Goal: Task Accomplishment & Management: Use online tool/utility

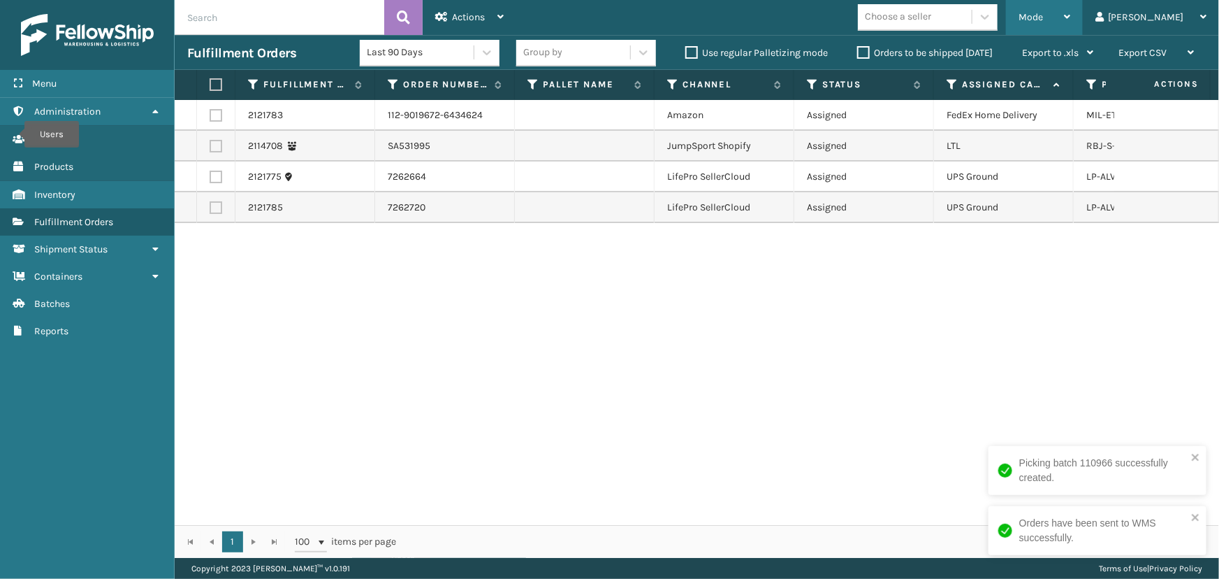
click at [1043, 20] on span "Mode" at bounding box center [1031, 17] width 24 height 12
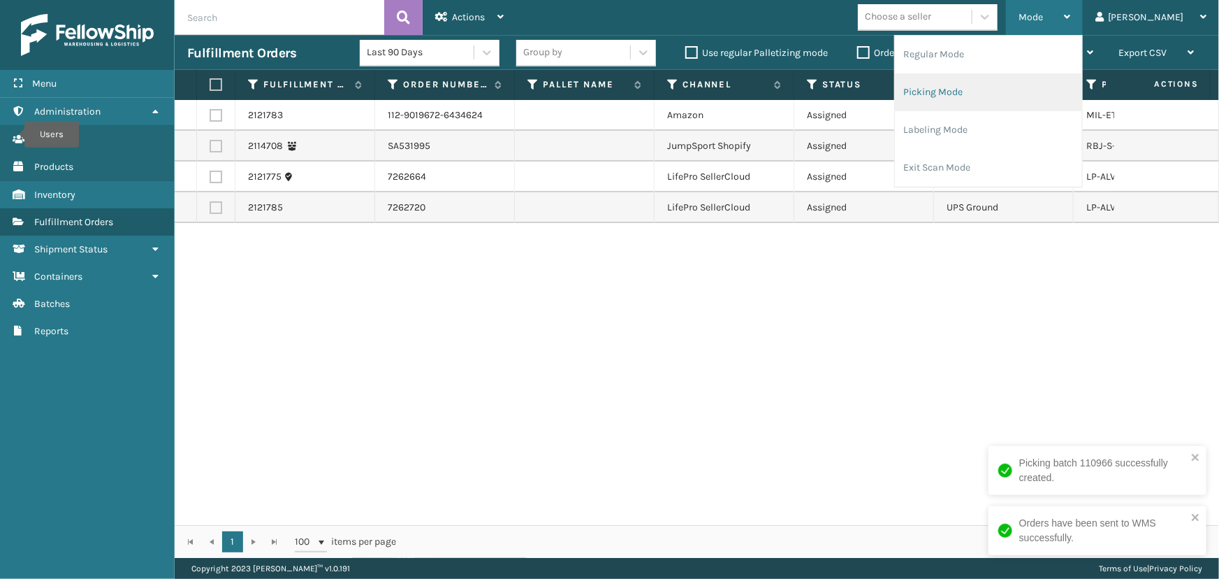
click at [1005, 96] on li "Picking Mode" at bounding box center [988, 92] width 187 height 38
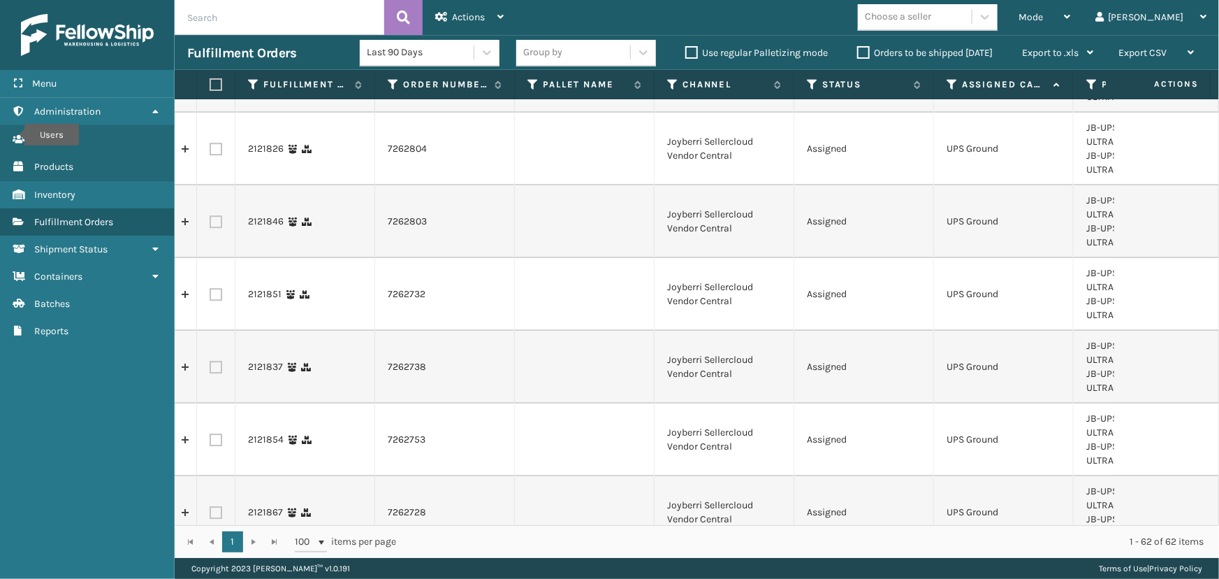
scroll to position [2118, 0]
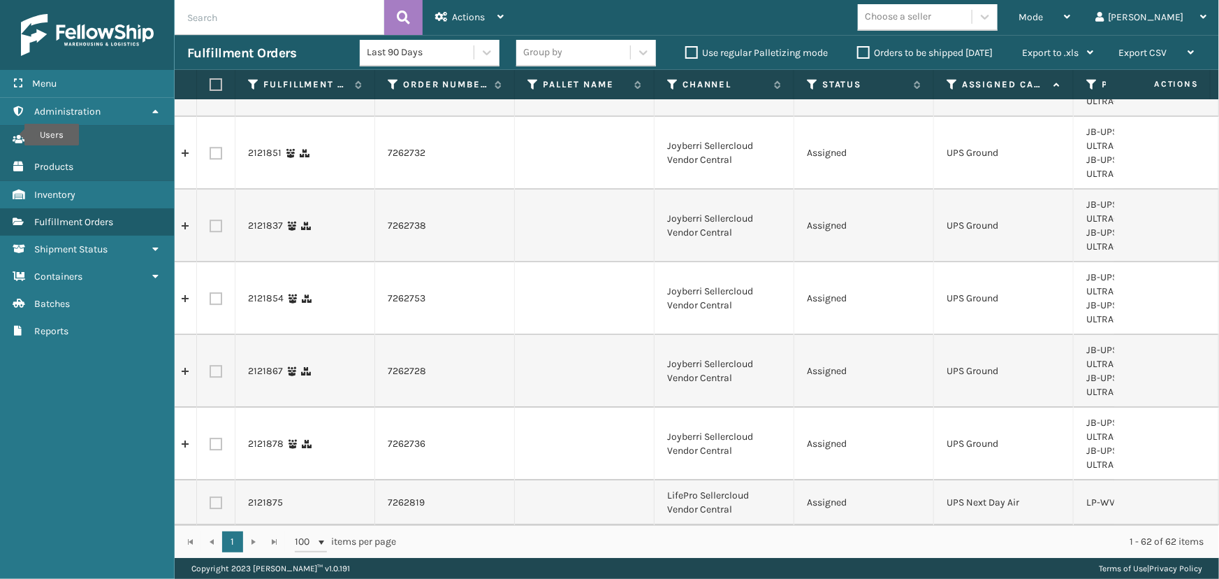
click at [932, 19] on div "Choose a seller" at bounding box center [898, 17] width 66 height 15
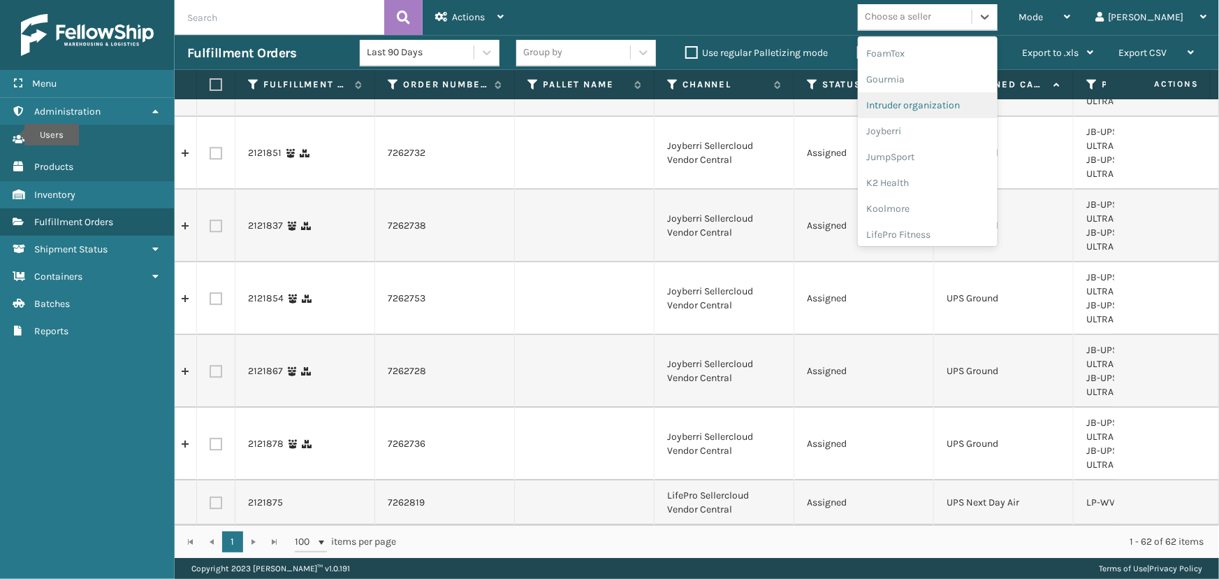
scroll to position [319, 0]
click at [946, 146] on div "Joyberri" at bounding box center [928, 146] width 140 height 26
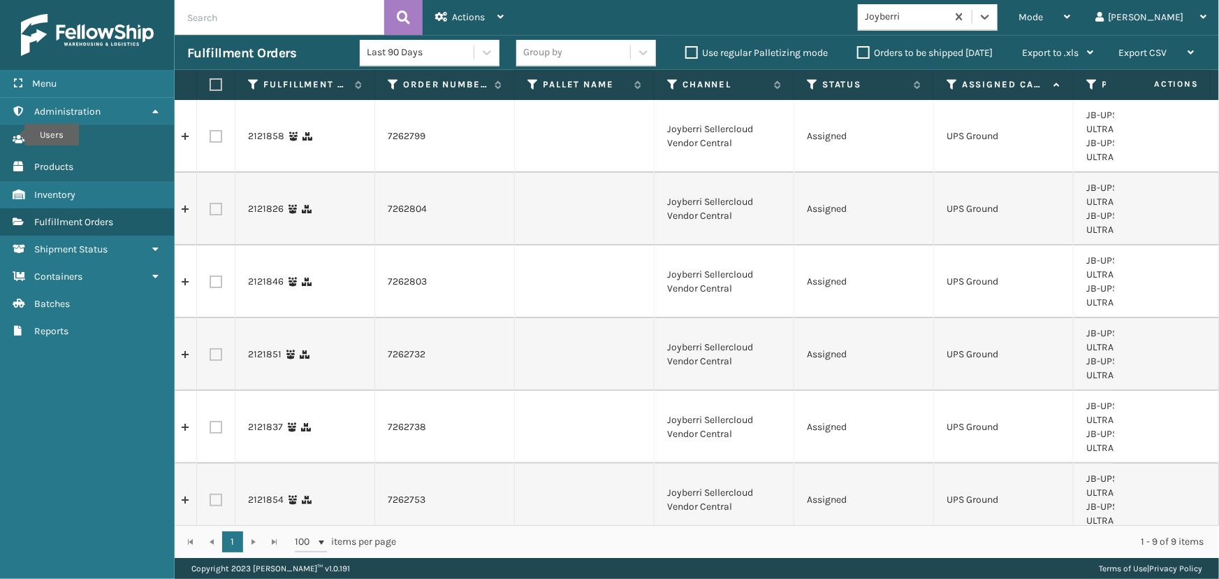
drag, startPoint x: 216, startPoint y: 80, endPoint x: 345, endPoint y: 57, distance: 131.3
click at [216, 80] on label at bounding box center [214, 84] width 8 height 13
click at [210, 80] on input "checkbox" at bounding box center [210, 84] width 1 height 9
checkbox input "true"
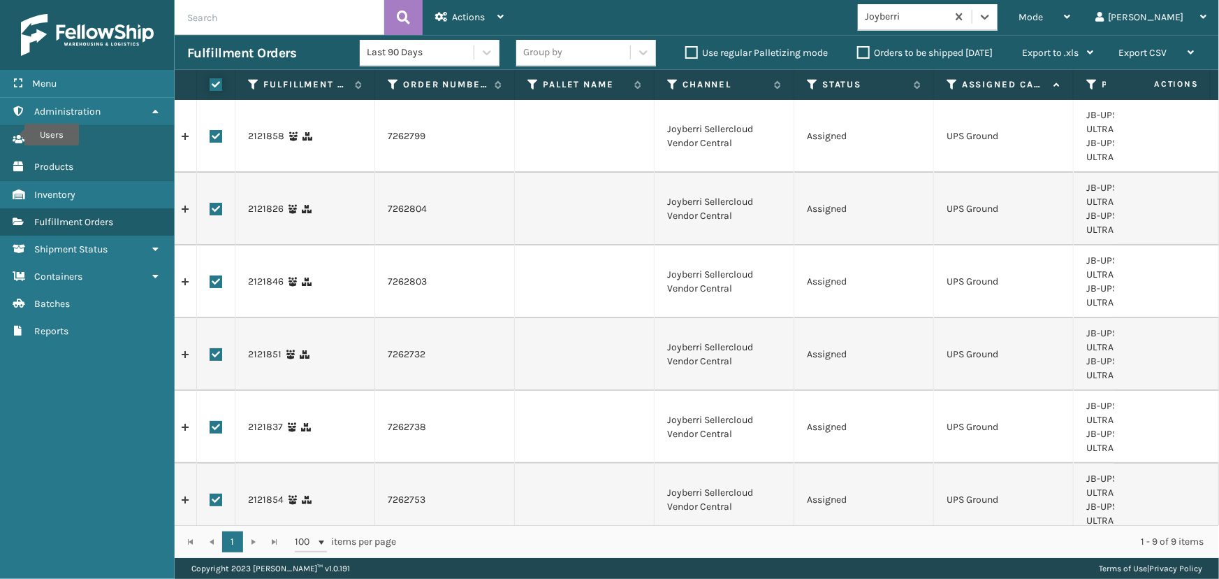
checkbox input "true"
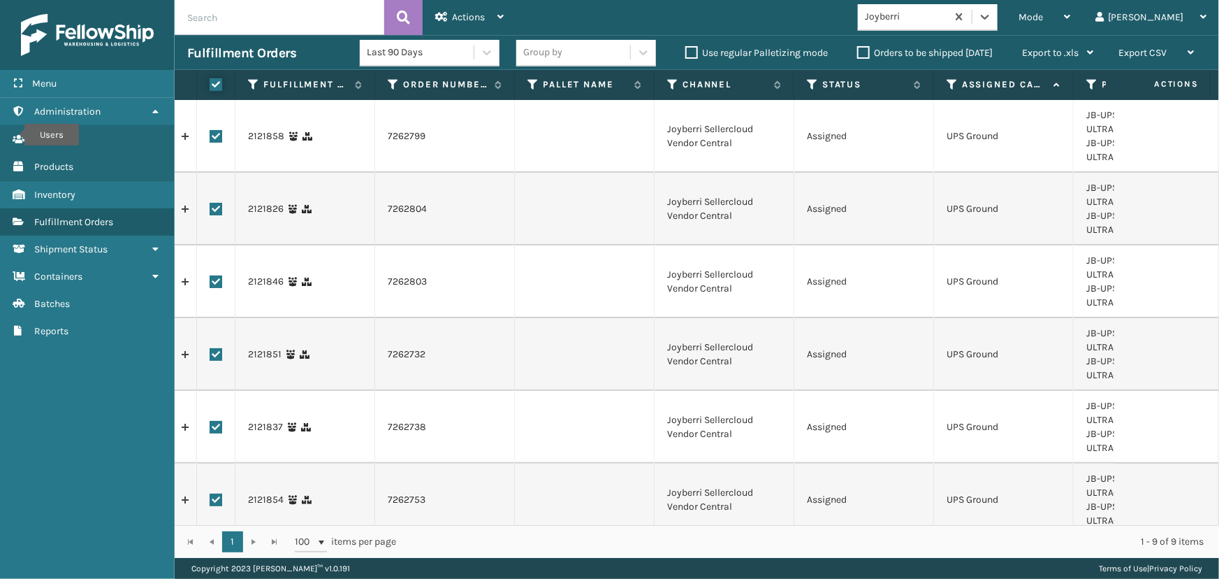
checkbox input "true"
click at [465, 24] on div "Actions" at bounding box center [469, 17] width 68 height 35
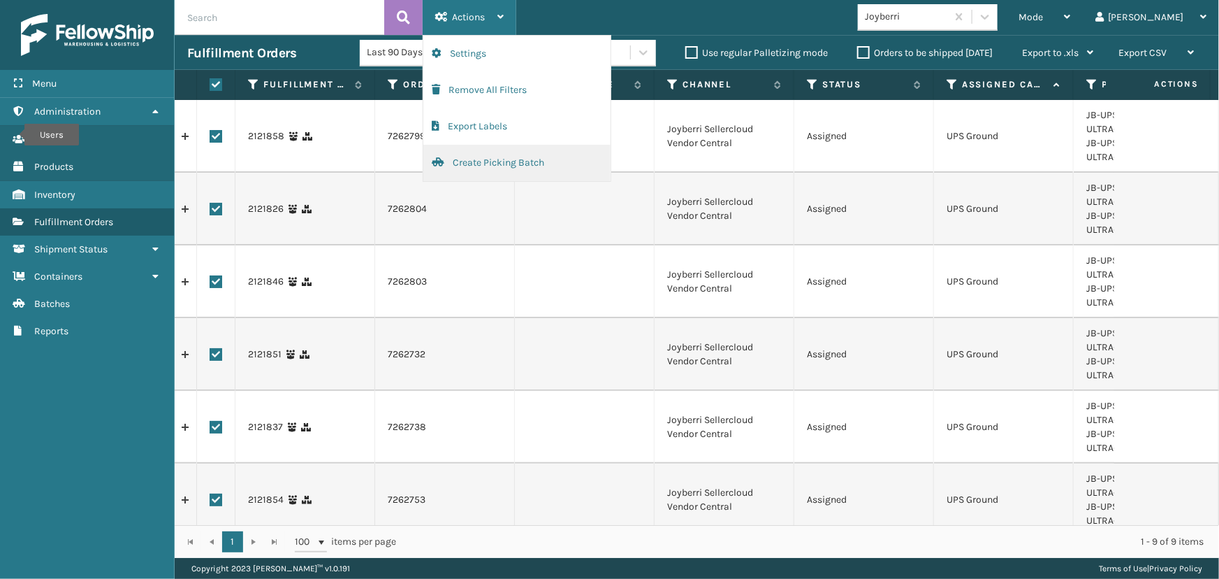
click at [491, 160] on button "Create Picking Batch" at bounding box center [516, 163] width 187 height 36
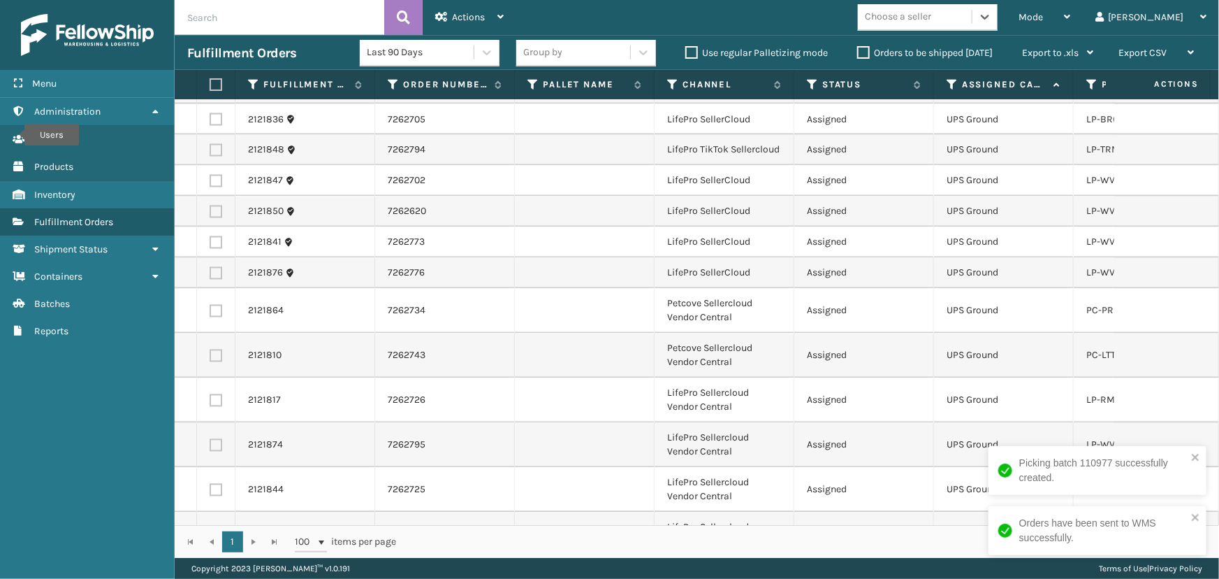
scroll to position [1461, 0]
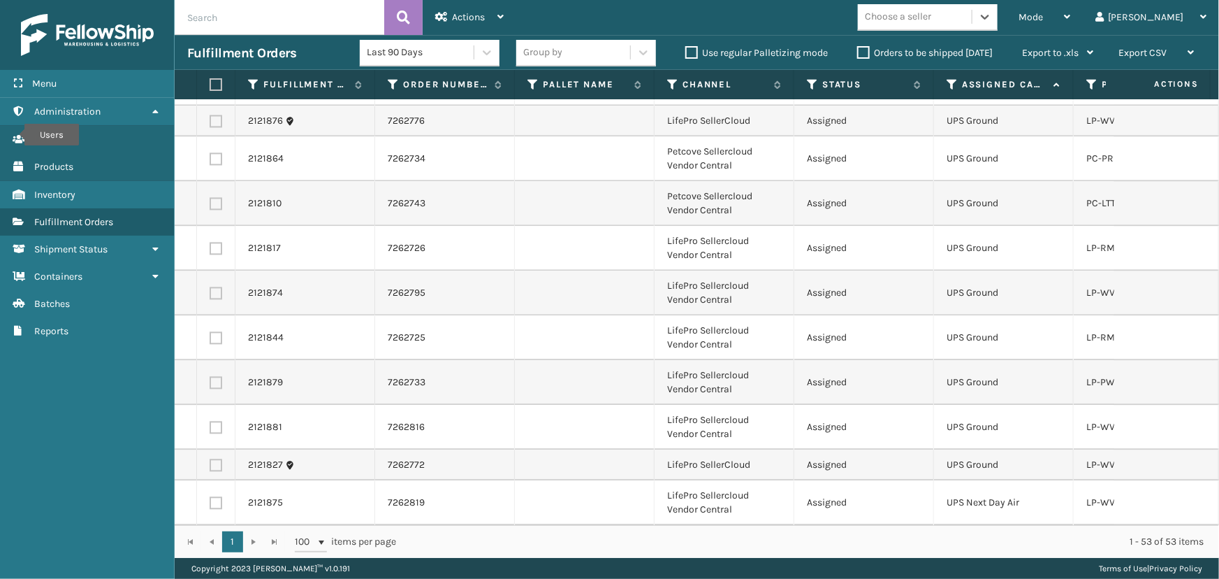
click at [939, 28] on div "Choose a seller" at bounding box center [915, 17] width 114 height 23
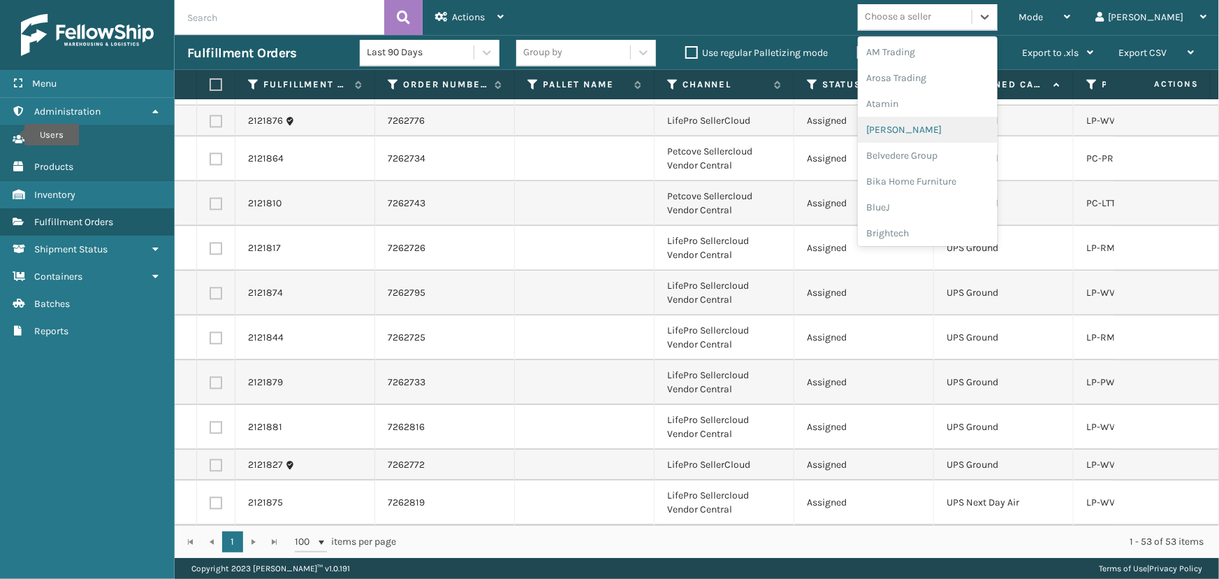
scroll to position [442, 0]
click at [960, 124] on div "LifePro Fitness" at bounding box center [928, 128] width 140 height 26
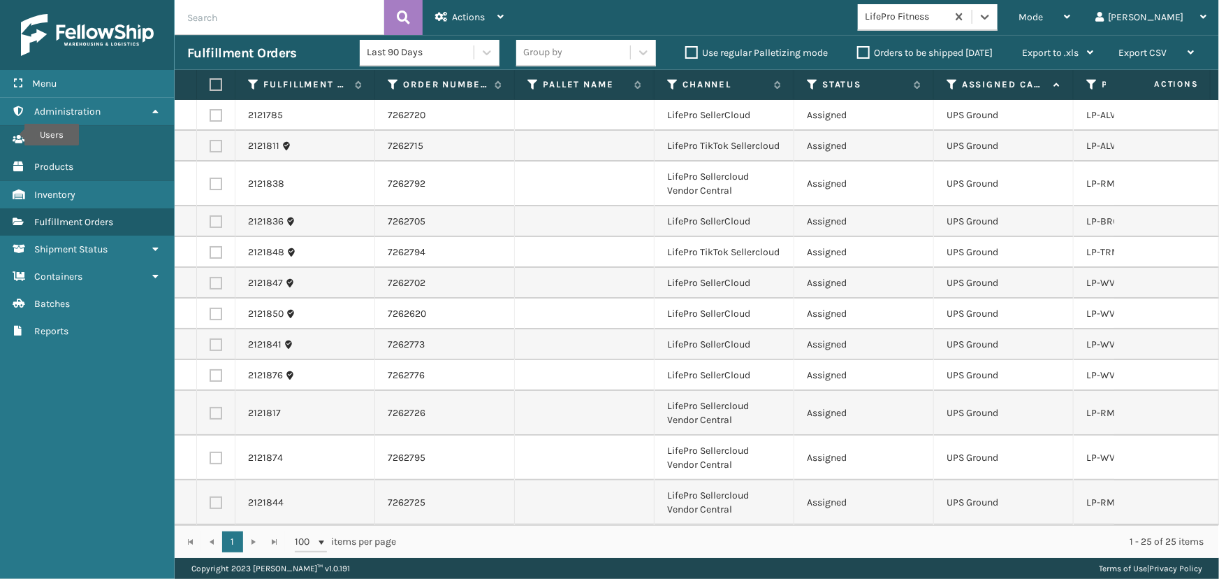
click at [216, 84] on label at bounding box center [214, 84] width 8 height 13
click at [210, 84] on input "checkbox" at bounding box center [210, 84] width 1 height 9
checkbox input "true"
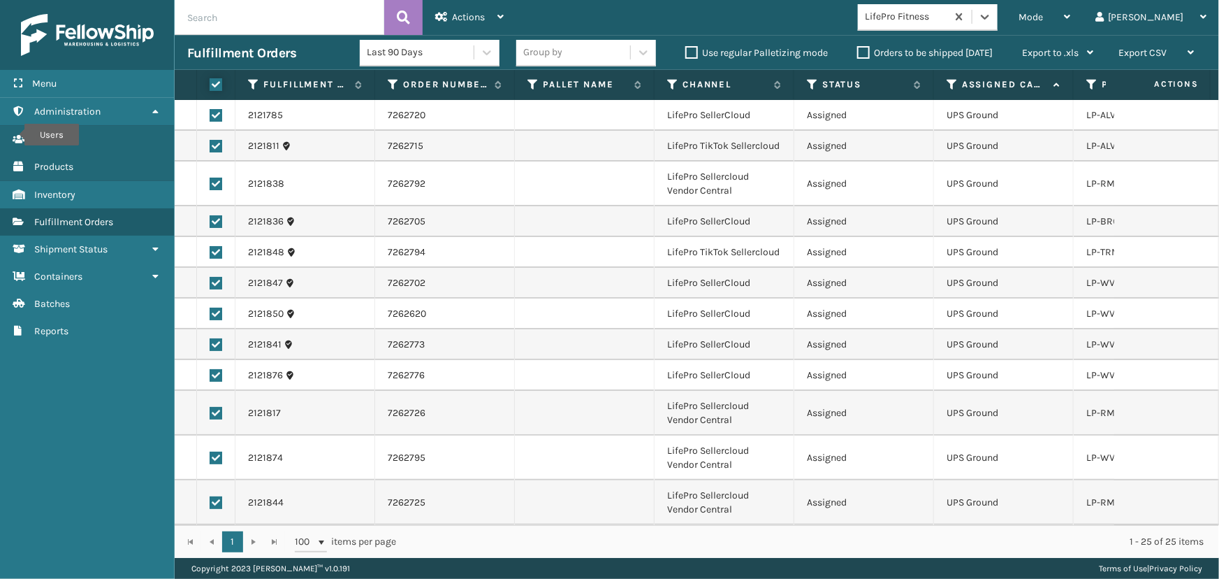
checkbox input "true"
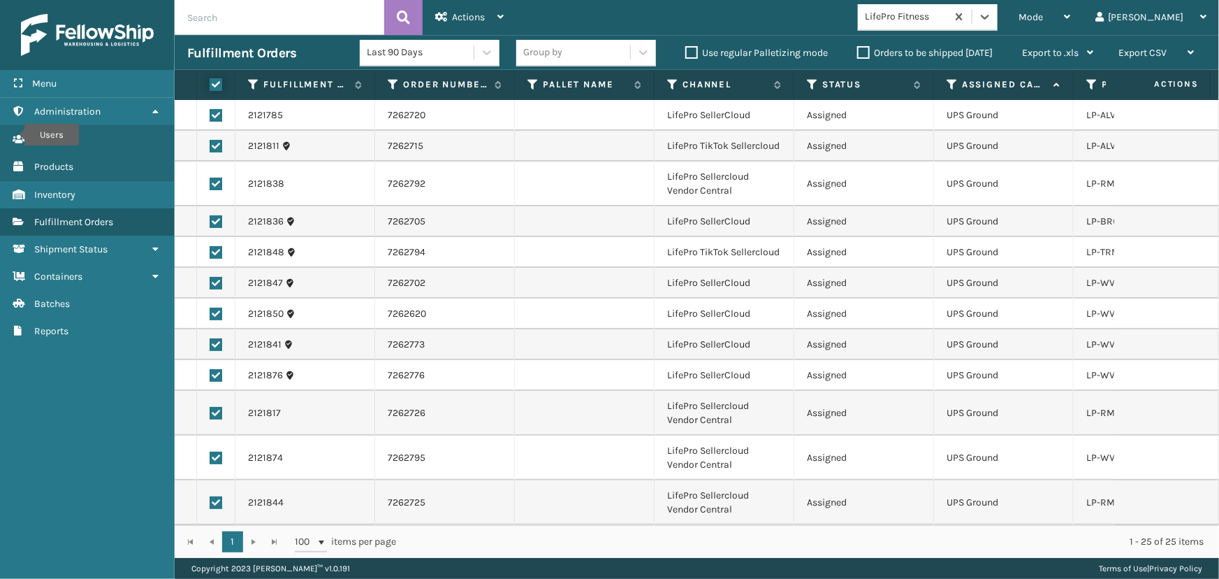
checkbox input "true"
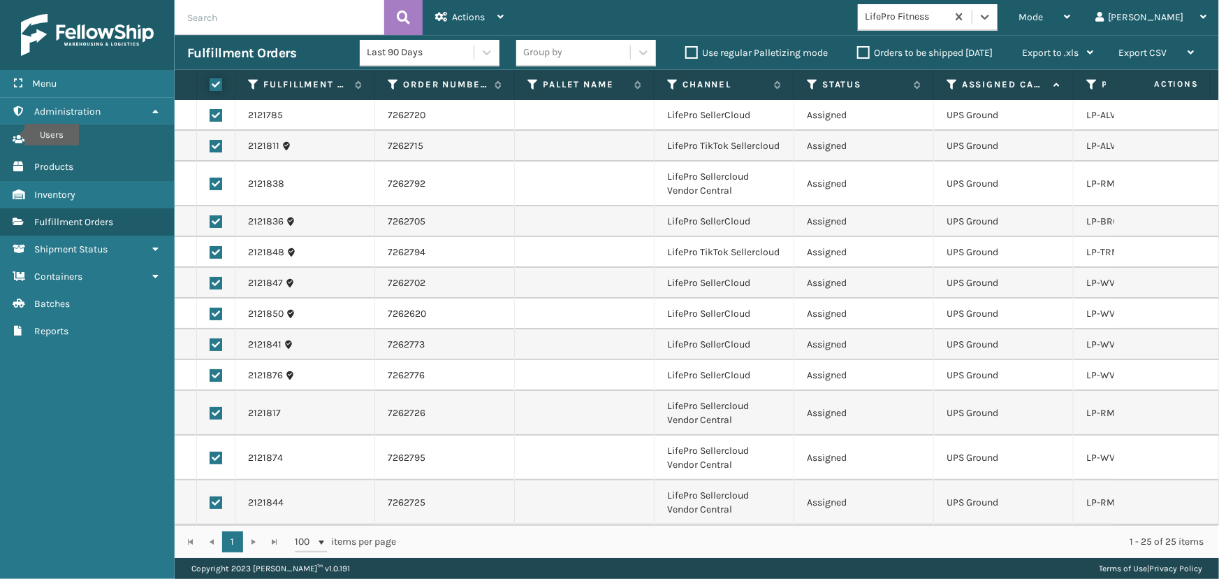
checkbox input "true"
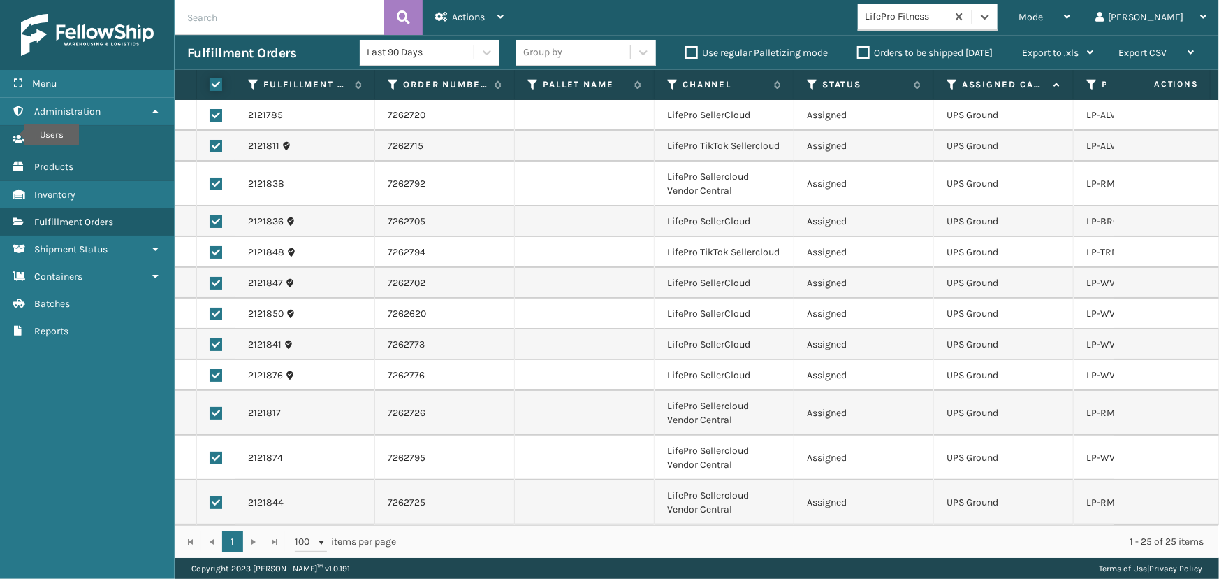
checkbox input "true"
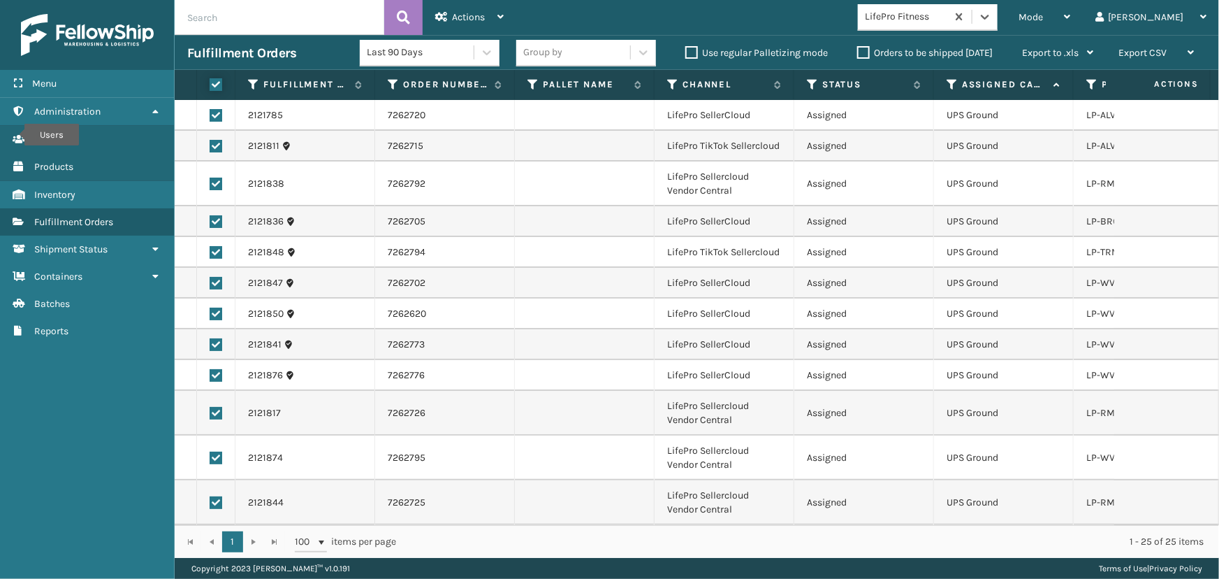
checkbox input "true"
click at [465, 18] on span "Actions" at bounding box center [468, 17] width 33 height 12
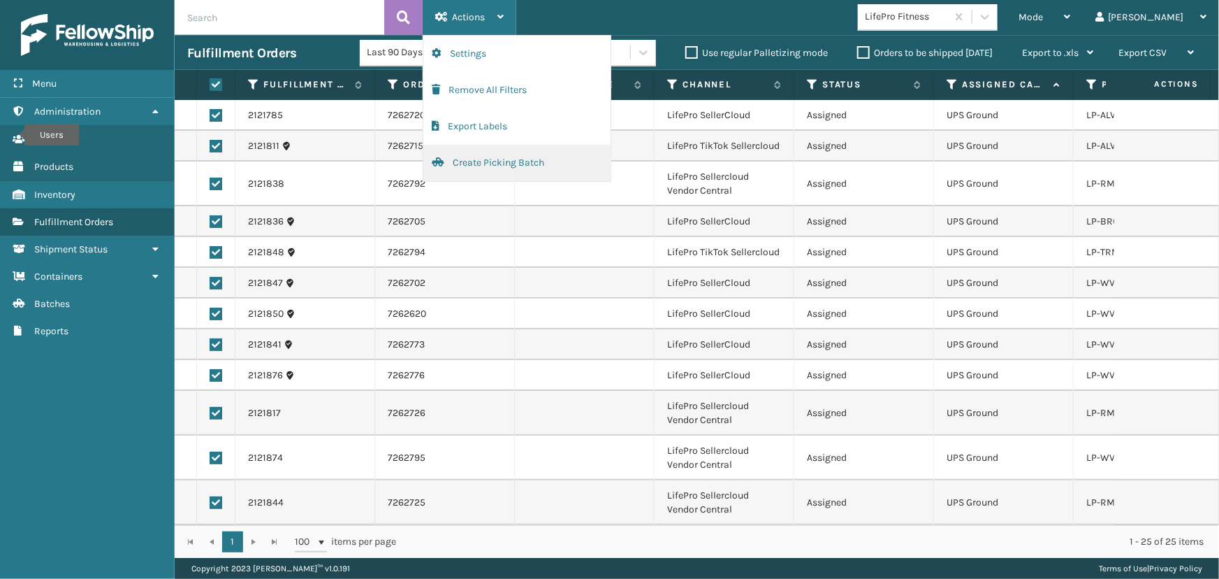
click at [469, 166] on button "Create Picking Batch" at bounding box center [516, 163] width 187 height 36
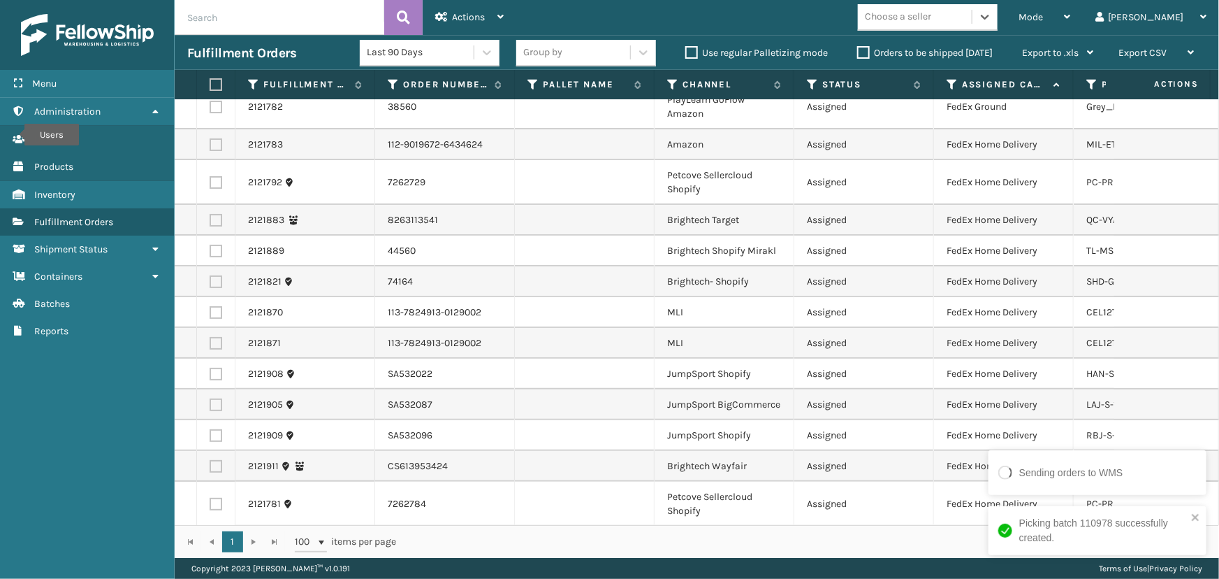
scroll to position [0, 0]
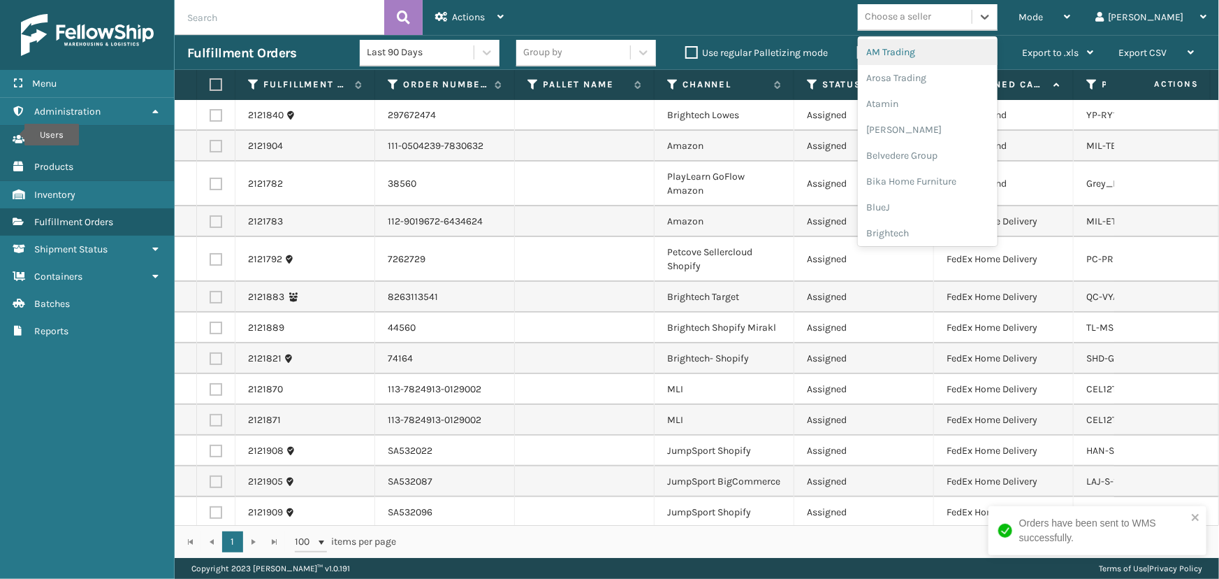
click at [932, 10] on div "Choose a seller" at bounding box center [898, 17] width 66 height 15
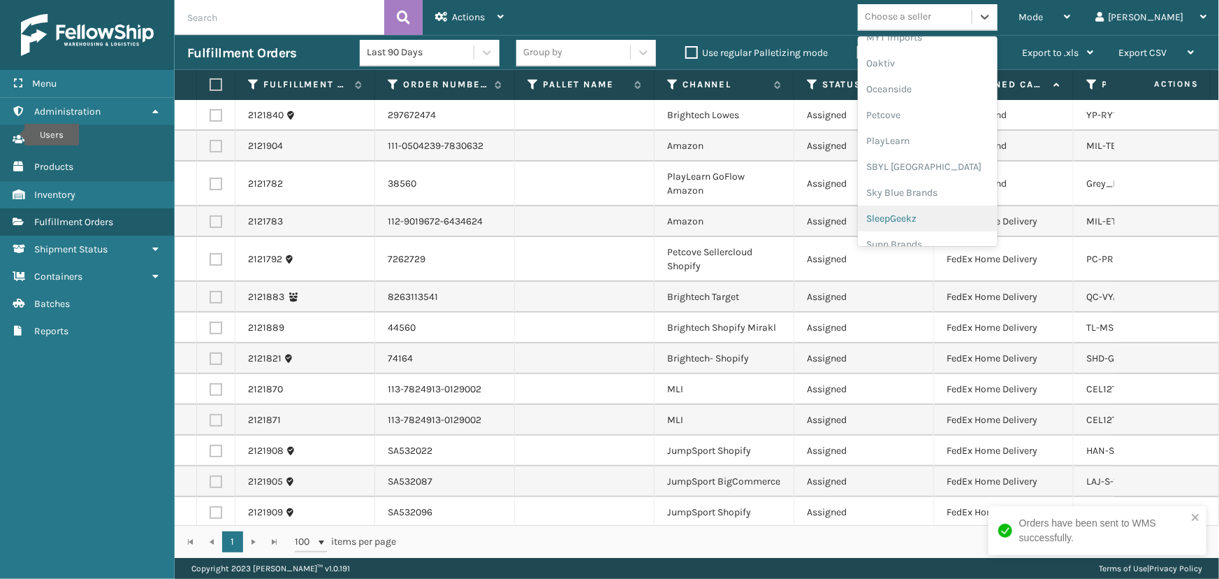
scroll to position [700, 0]
click at [940, 209] on div "SleepGeekz" at bounding box center [928, 205] width 140 height 26
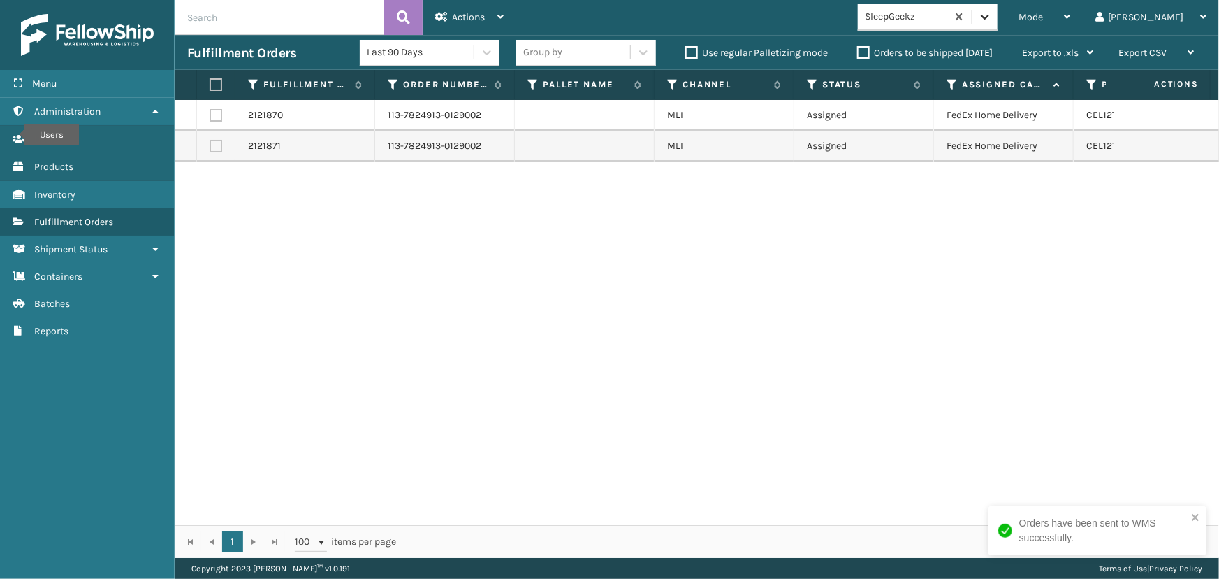
click at [998, 17] on div at bounding box center [985, 16] width 25 height 25
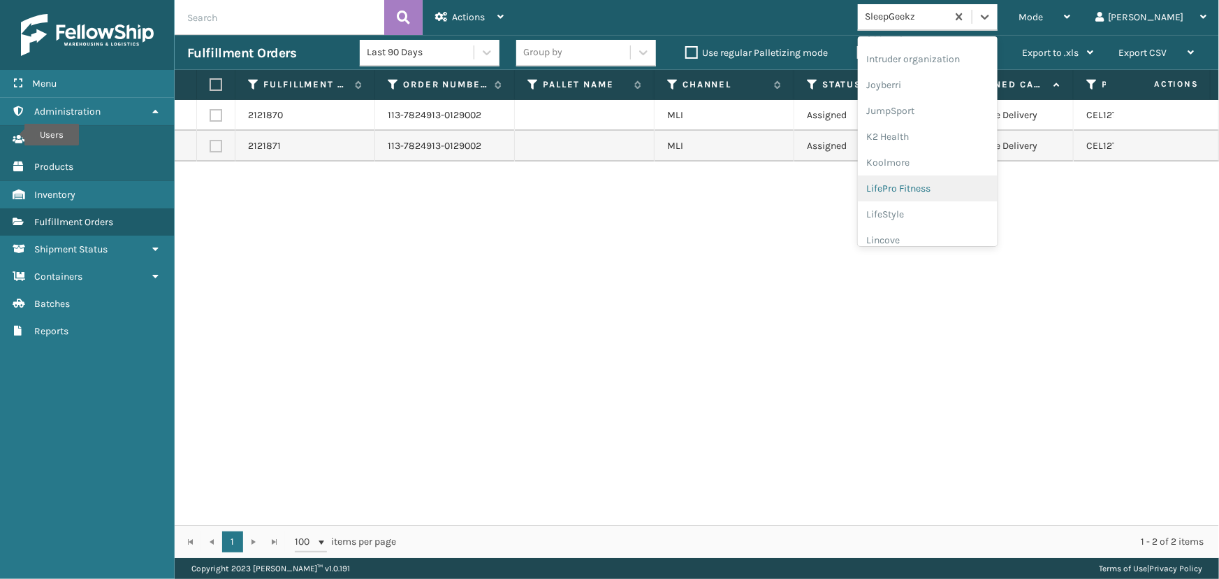
scroll to position [442, 0]
click at [929, 50] on div "JumpSport" at bounding box center [928, 50] width 140 height 26
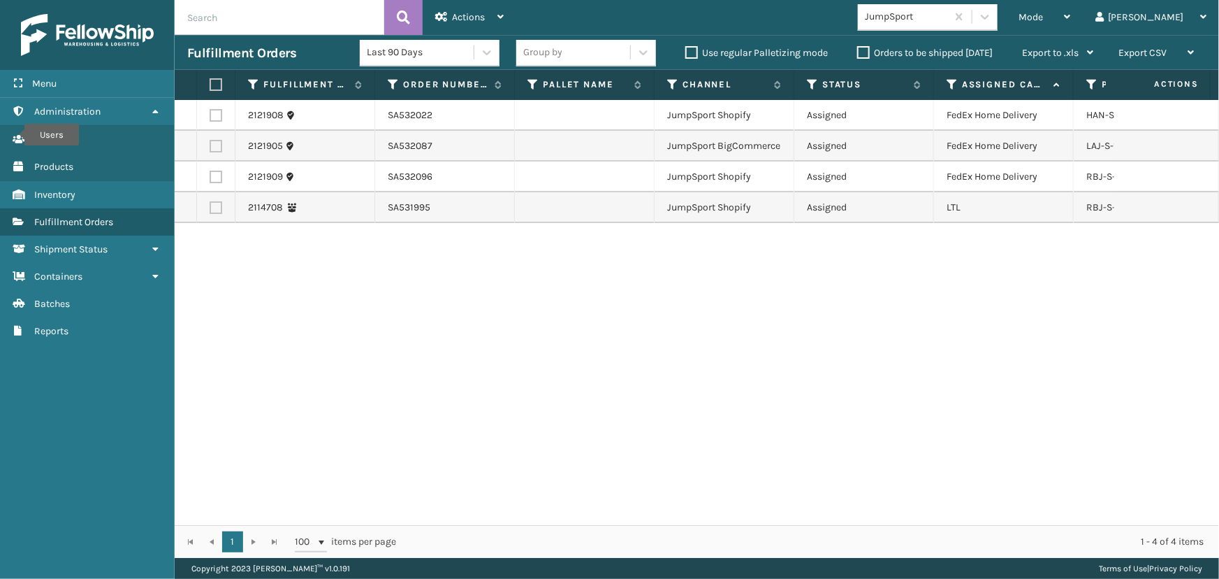
click at [214, 78] on label at bounding box center [214, 84] width 8 height 13
click at [210, 80] on input "checkbox" at bounding box center [210, 84] width 1 height 9
checkbox input "true"
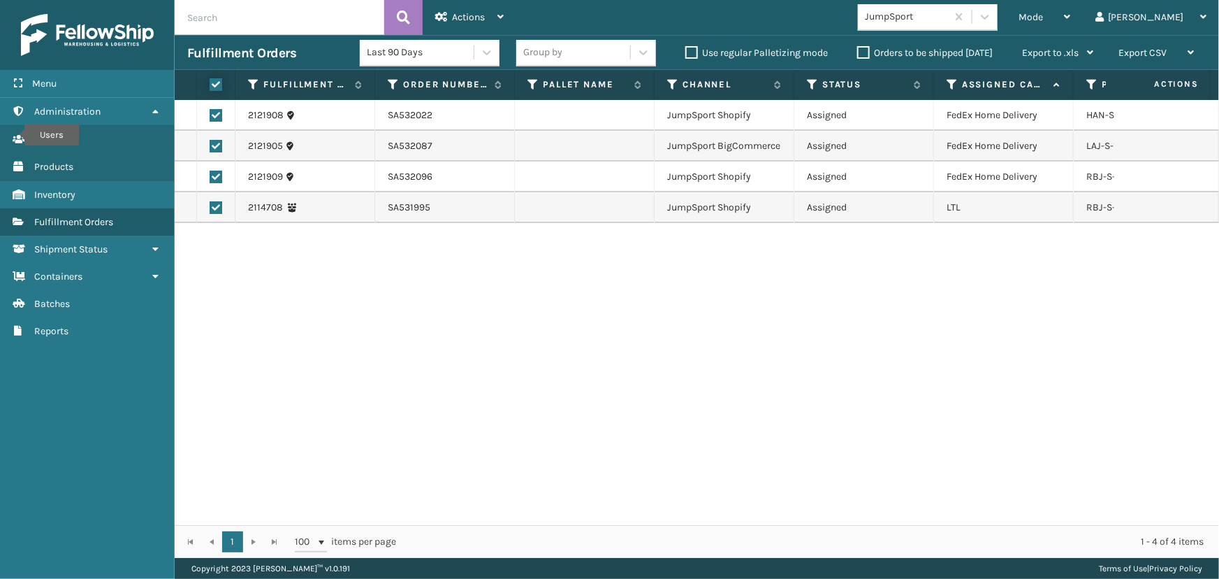
checkbox input "true"
click at [447, 20] on icon at bounding box center [441, 17] width 13 height 10
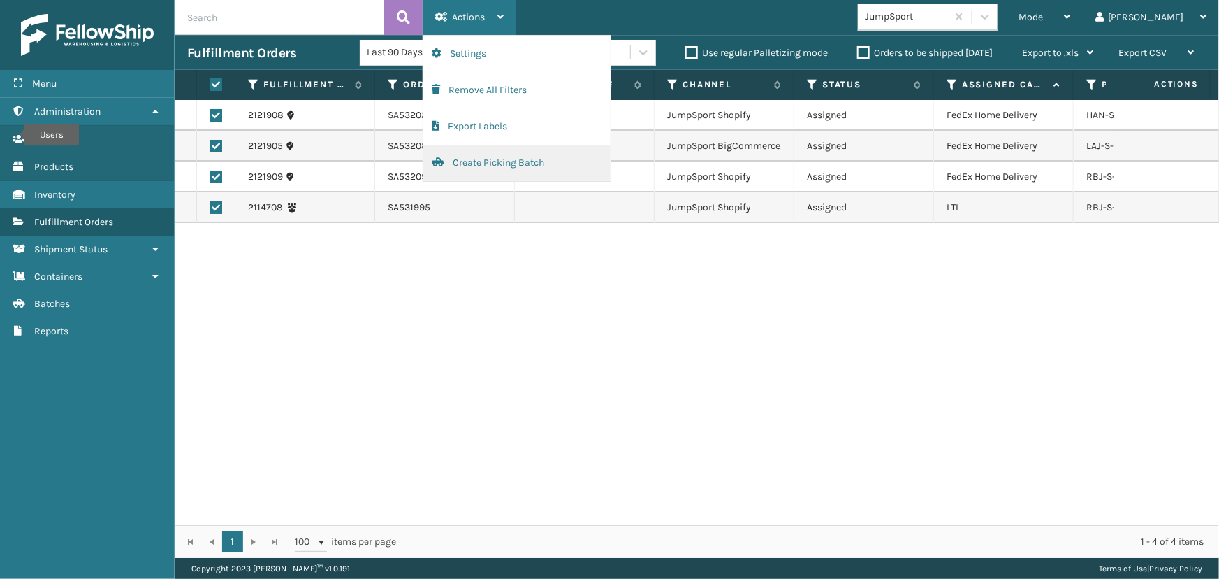
click at [489, 164] on button "Create Picking Batch" at bounding box center [516, 163] width 187 height 36
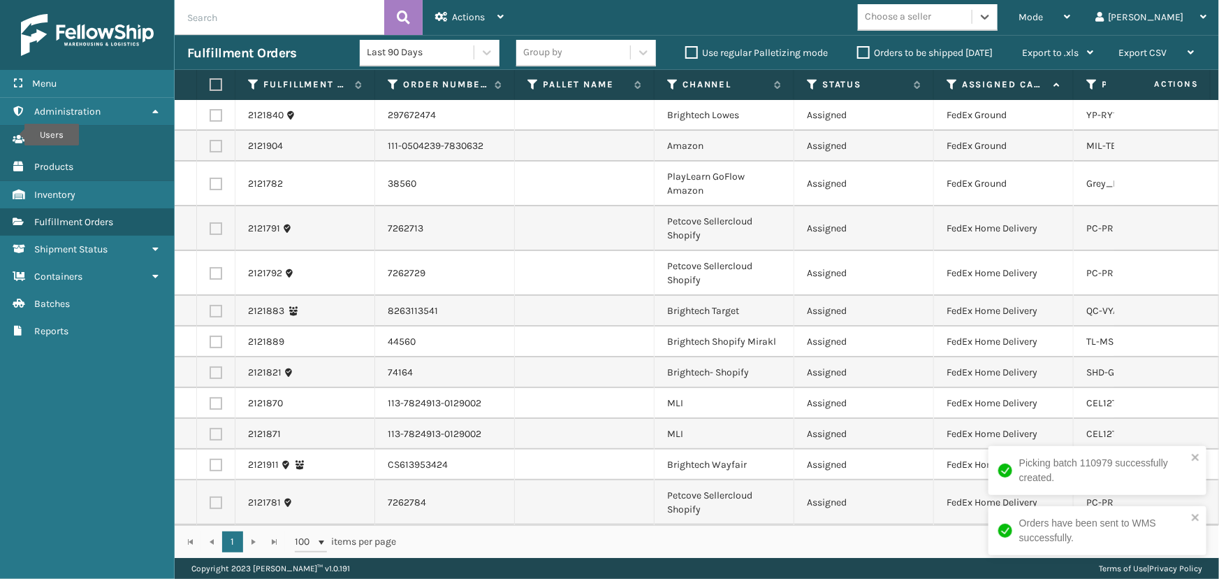
click at [932, 17] on div "Choose a seller" at bounding box center [898, 17] width 66 height 15
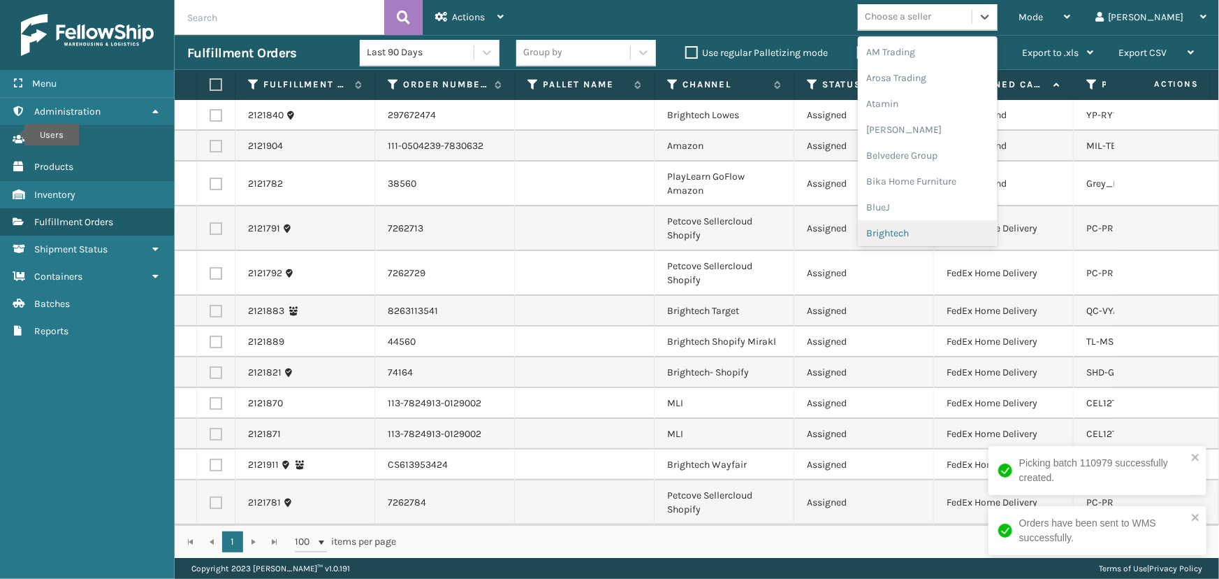
click at [946, 232] on div "Brightech" at bounding box center [928, 233] width 140 height 26
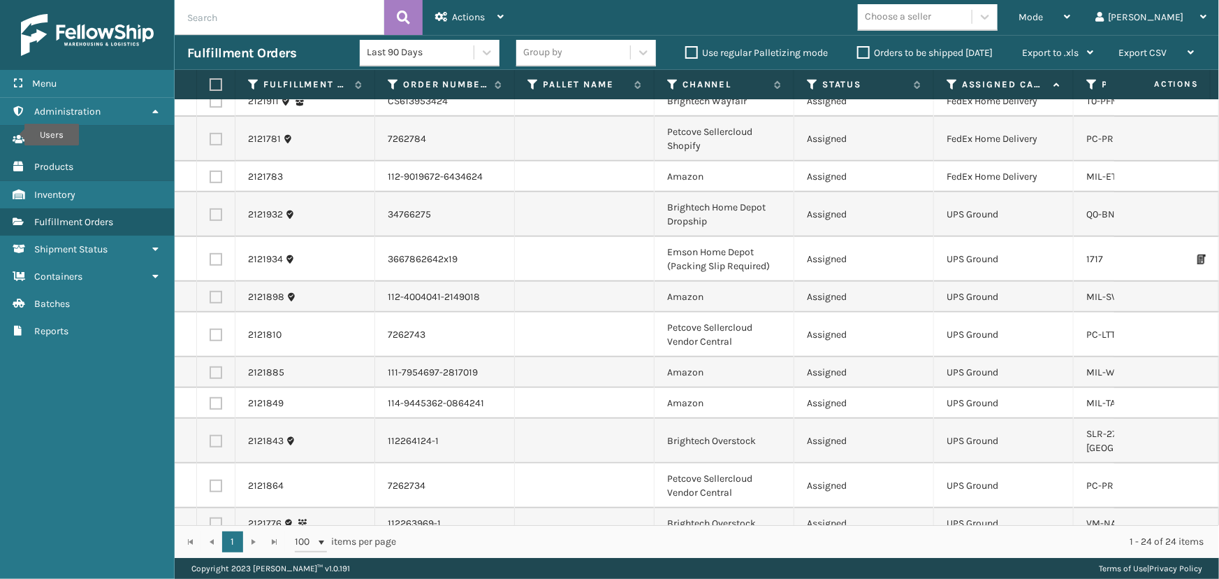
scroll to position [447, 0]
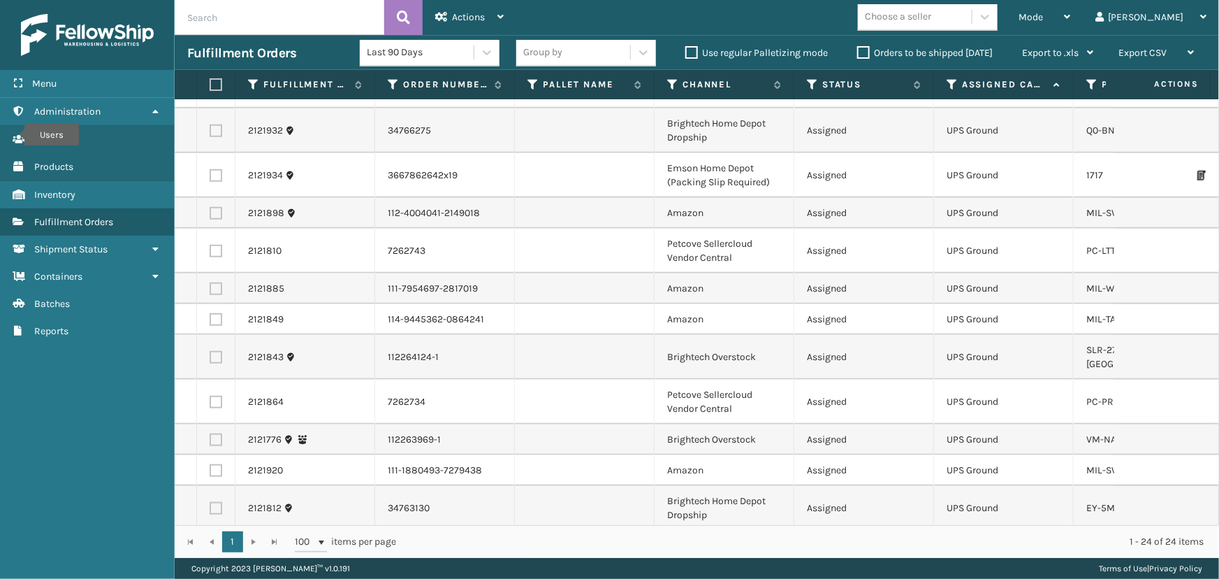
click at [932, 15] on div "Choose a seller" at bounding box center [898, 17] width 66 height 15
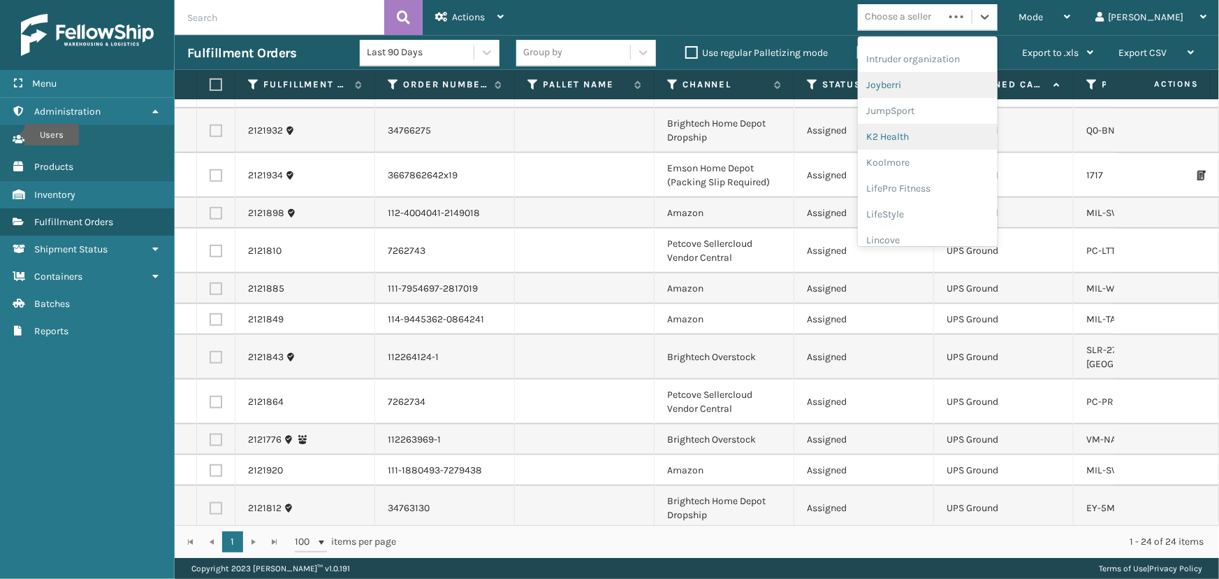
scroll to position [442, 0]
click at [957, 124] on div "LifePro Fitness" at bounding box center [928, 128] width 140 height 26
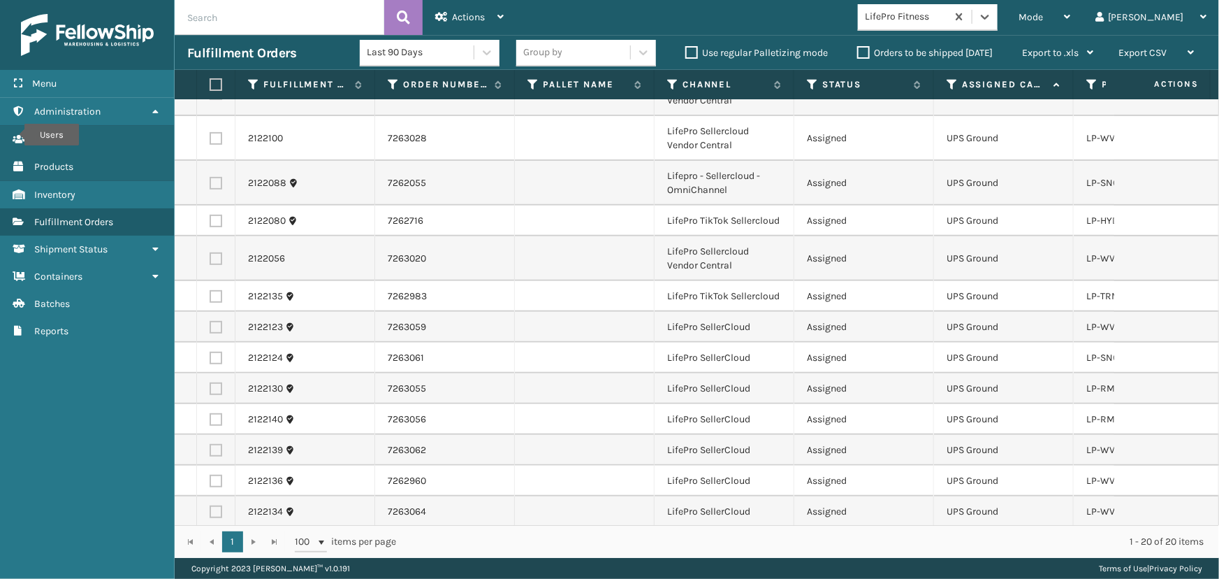
scroll to position [325, 0]
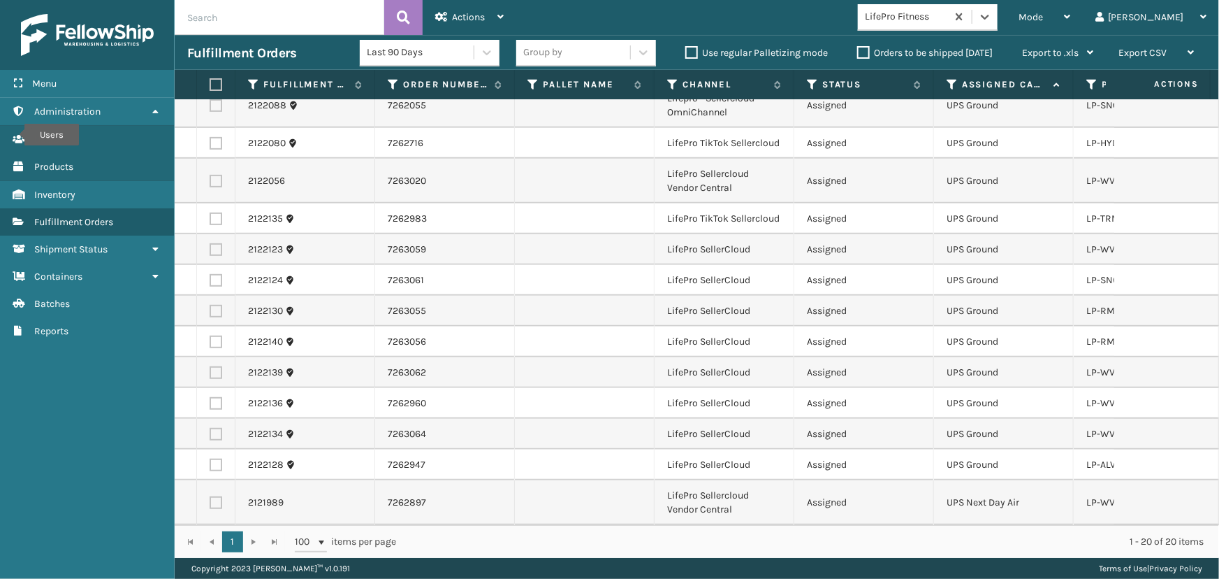
click at [216, 82] on label at bounding box center [214, 84] width 8 height 13
click at [210, 82] on input "checkbox" at bounding box center [210, 84] width 1 height 9
checkbox input "true"
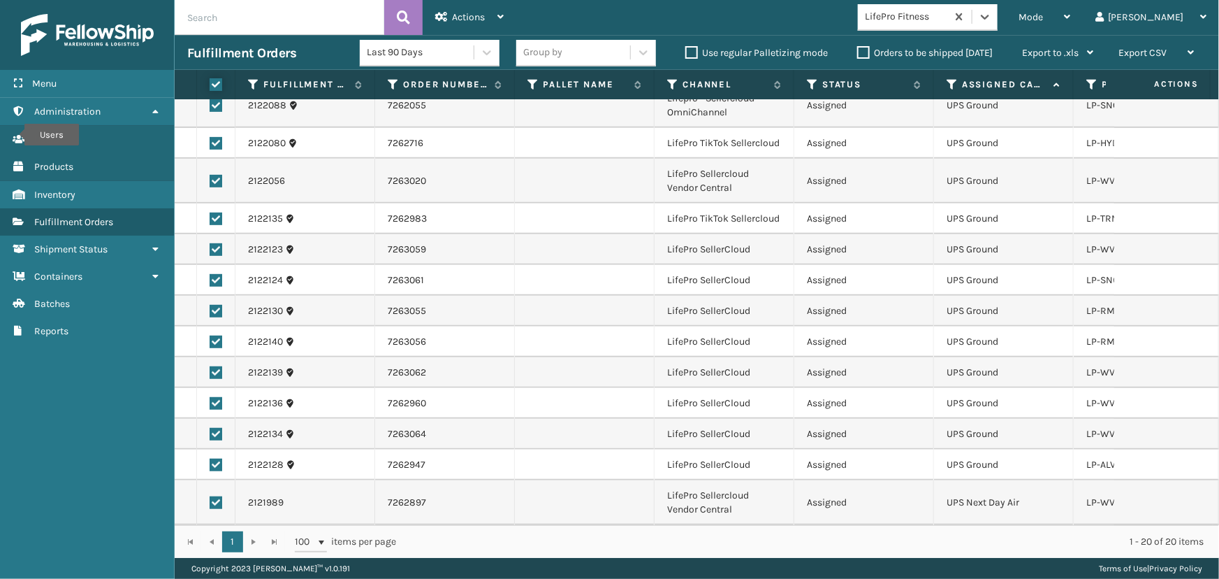
checkbox input "true"
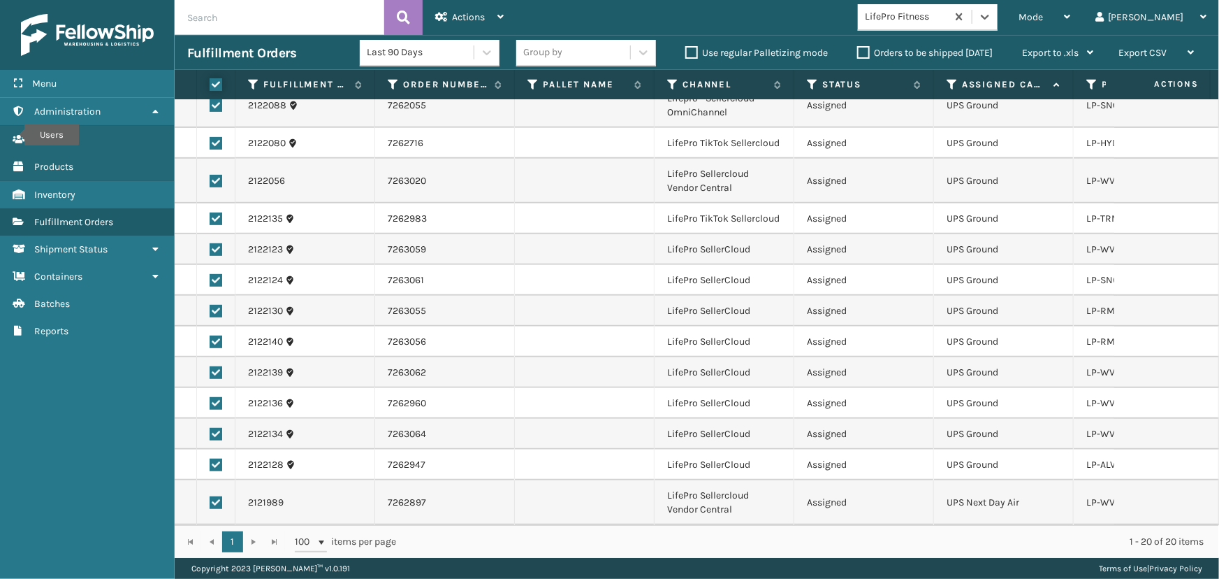
checkbox input "true"
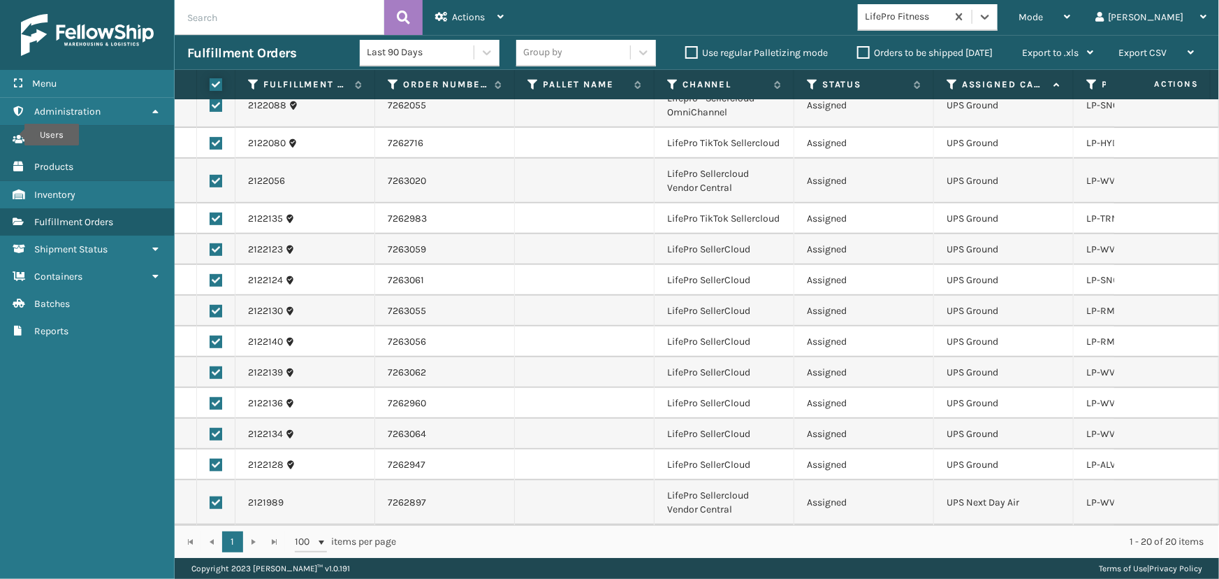
checkbox input "true"
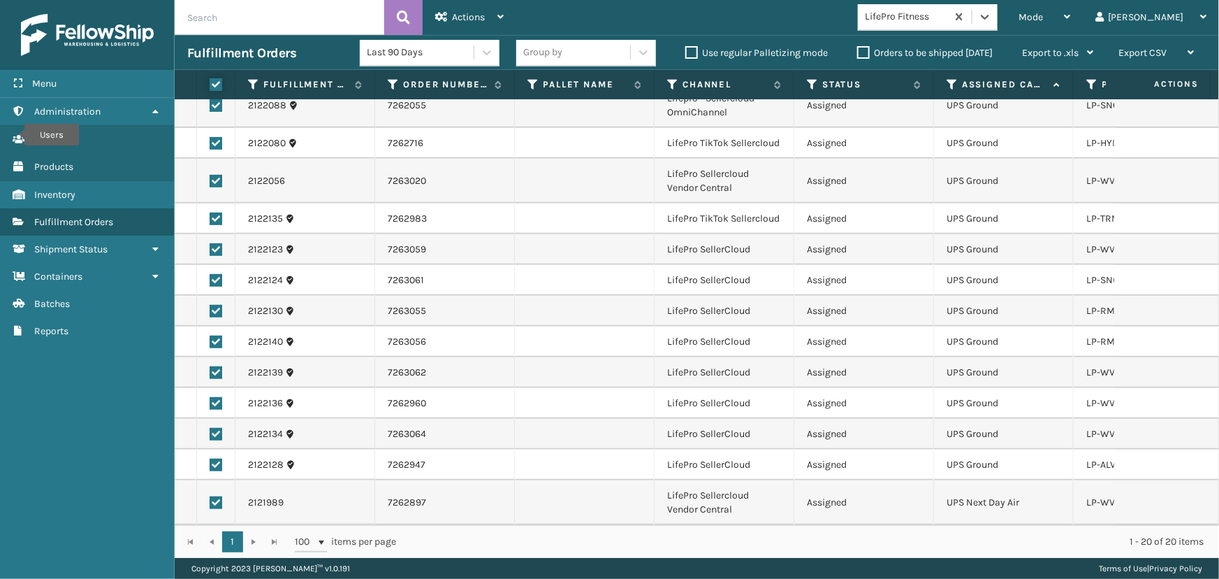
checkbox input "true"
click at [497, 8] on div "Actions" at bounding box center [469, 17] width 68 height 35
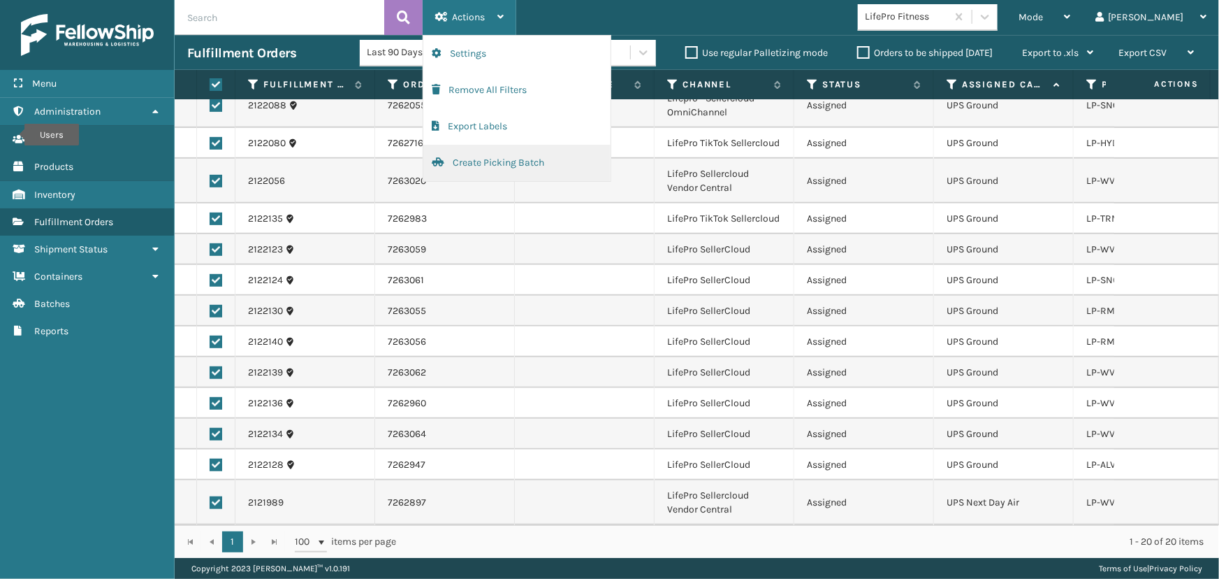
click at [524, 166] on button "Create Picking Batch" at bounding box center [516, 163] width 187 height 36
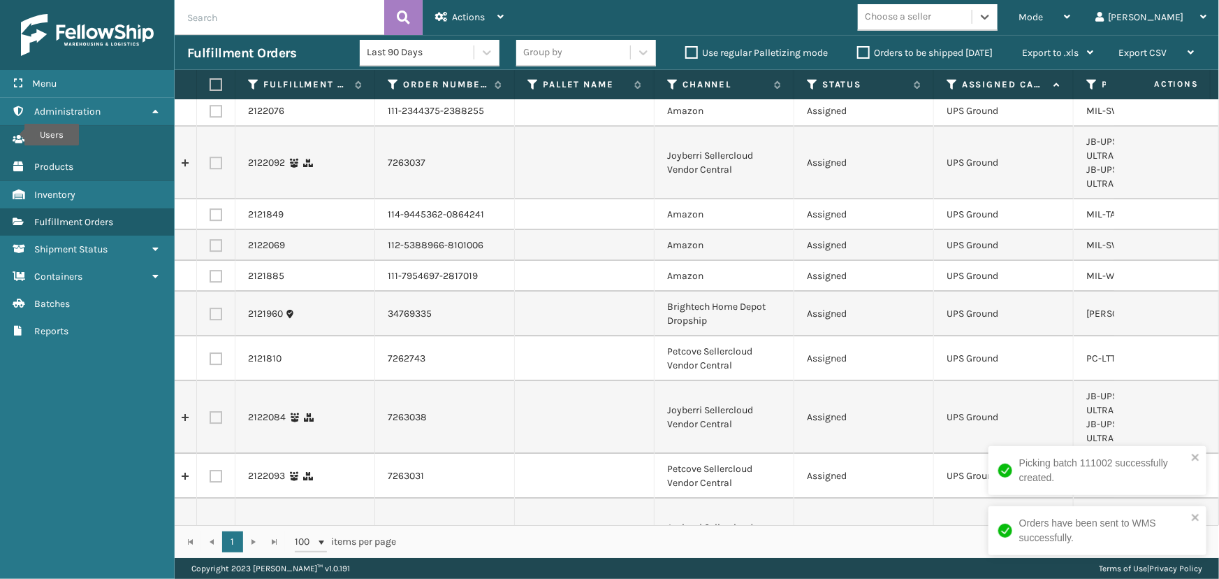
scroll to position [2272, 0]
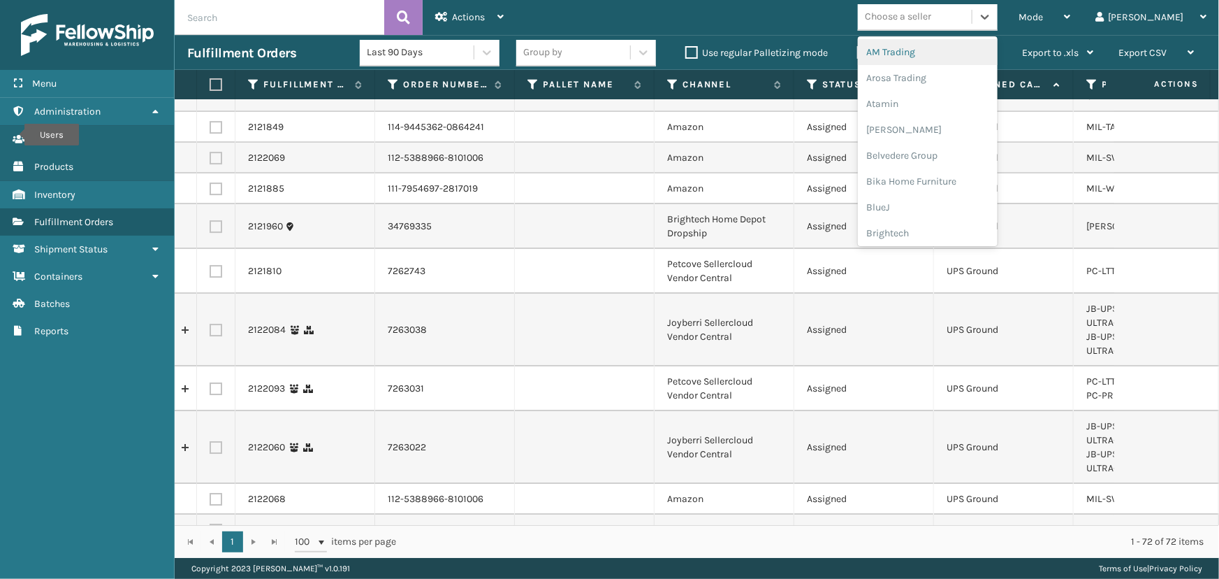
click at [932, 16] on div "Choose a seller" at bounding box center [898, 17] width 66 height 15
click at [957, 233] on div "Brightech" at bounding box center [928, 233] width 140 height 26
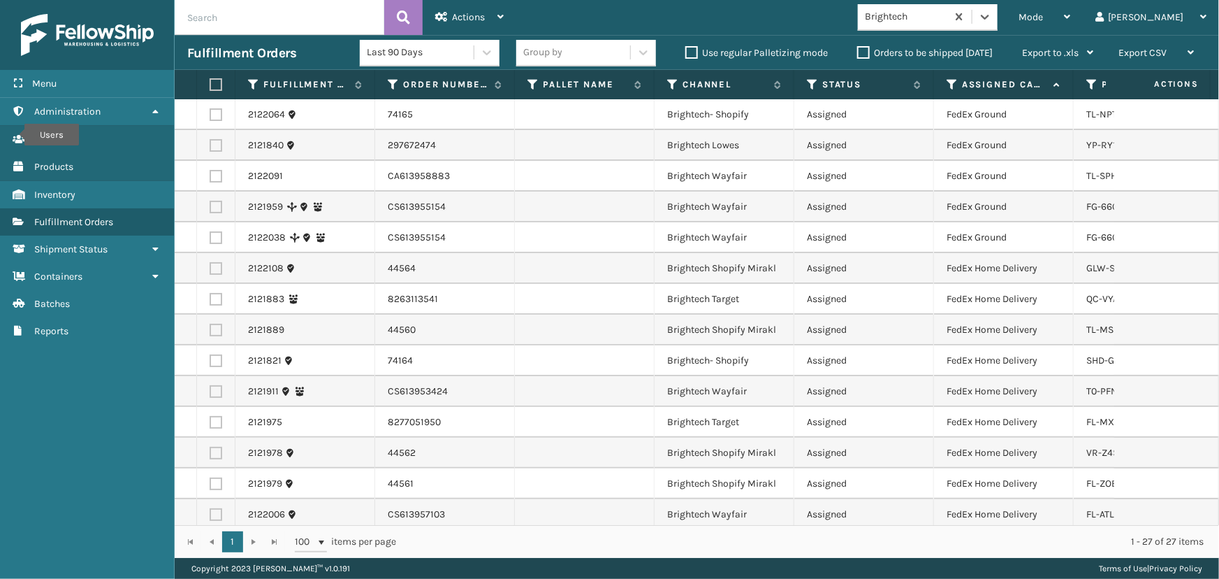
scroll to position [0, 0]
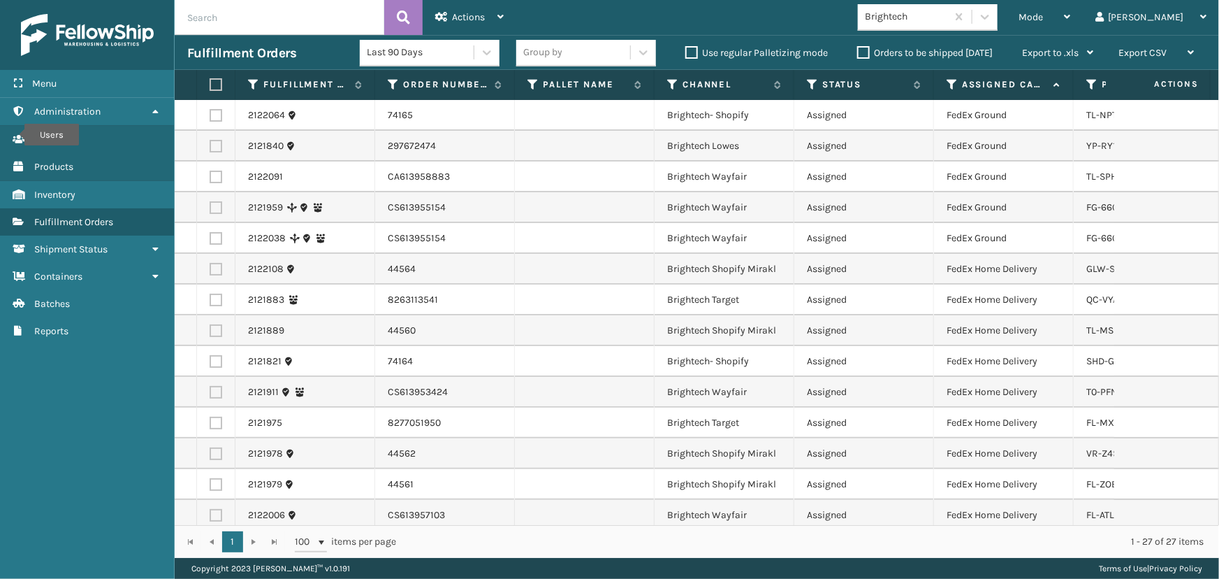
click at [218, 87] on label at bounding box center [214, 84] width 8 height 13
click at [210, 87] on input "checkbox" at bounding box center [210, 84] width 1 height 9
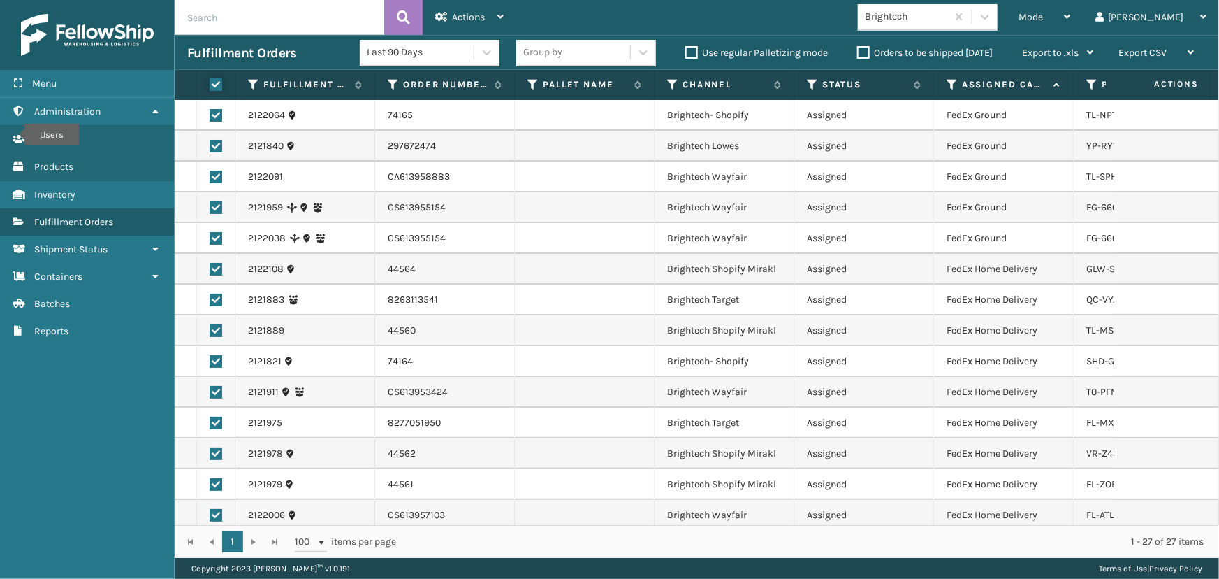
checkbox input "true"
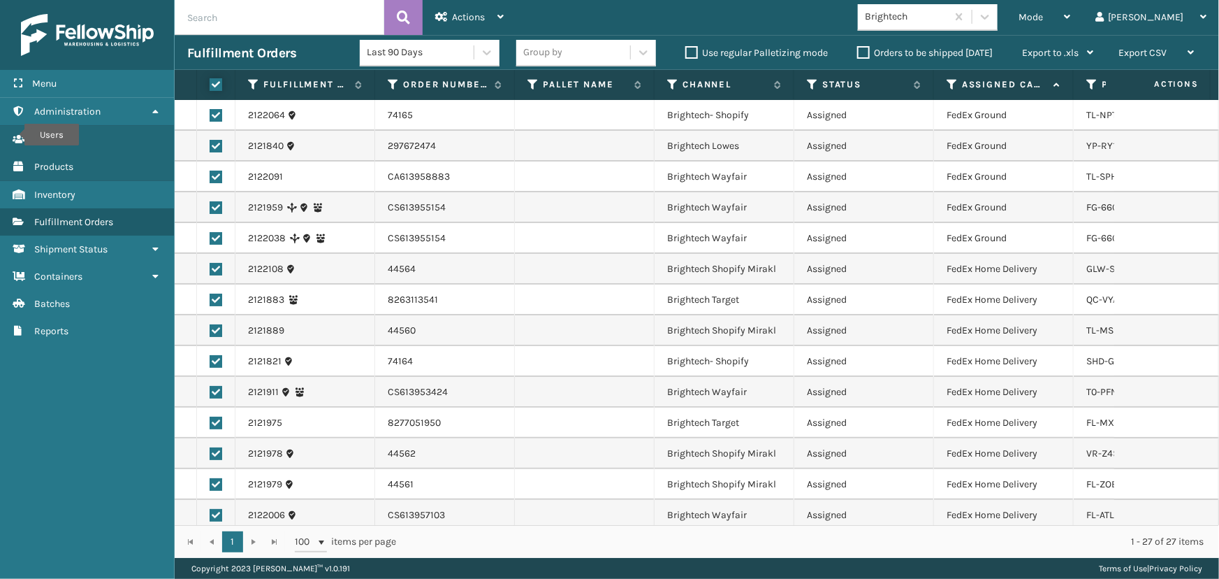
checkbox input "true"
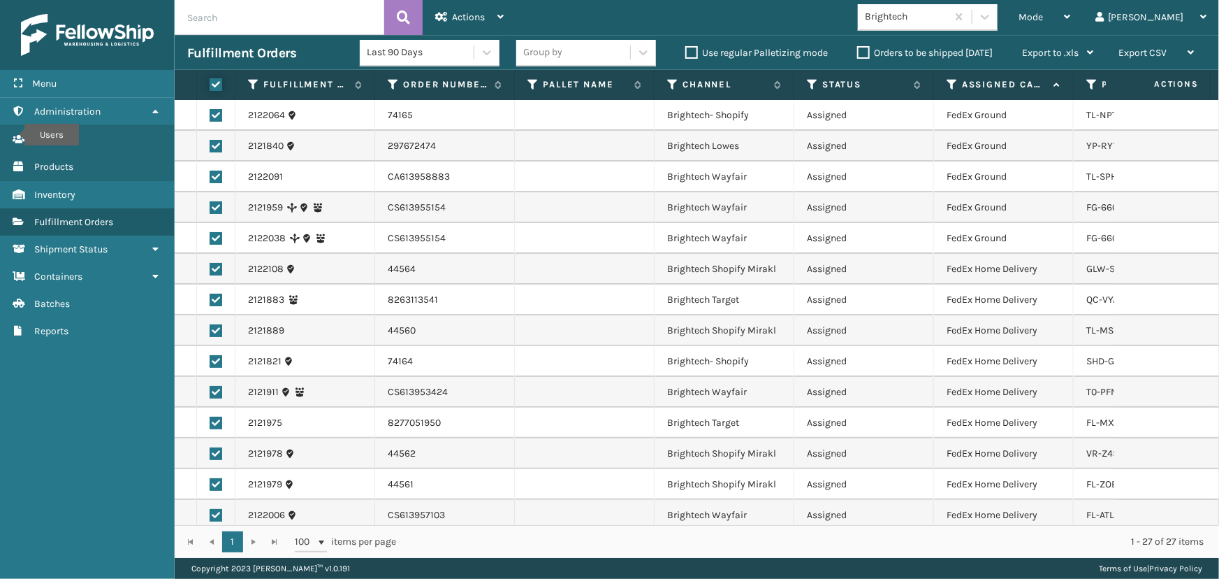
checkbox input "true"
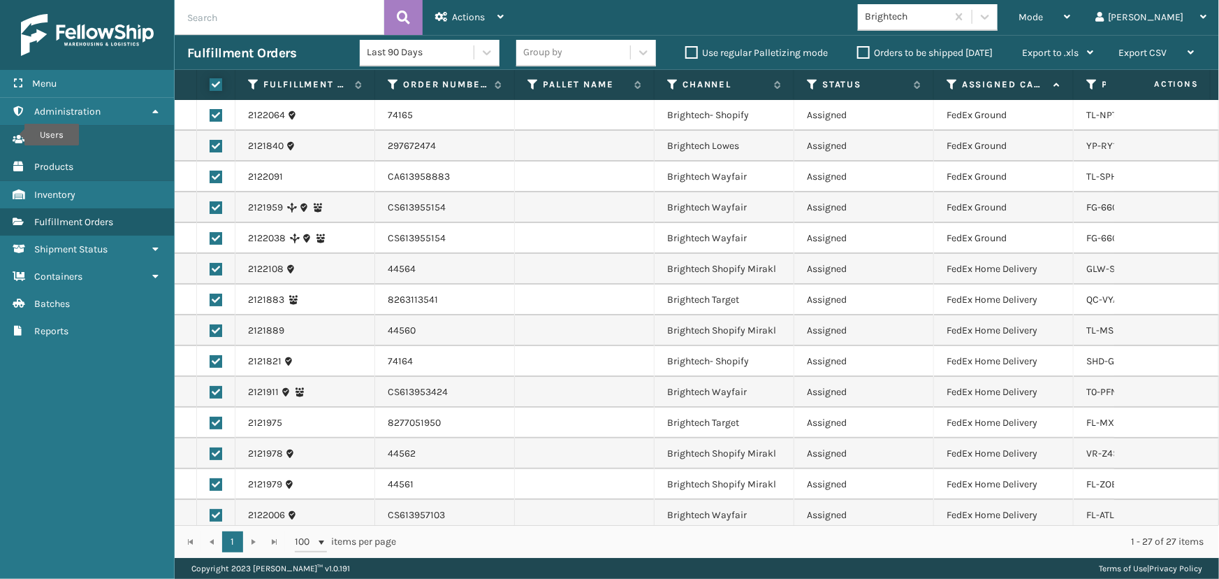
checkbox input "true"
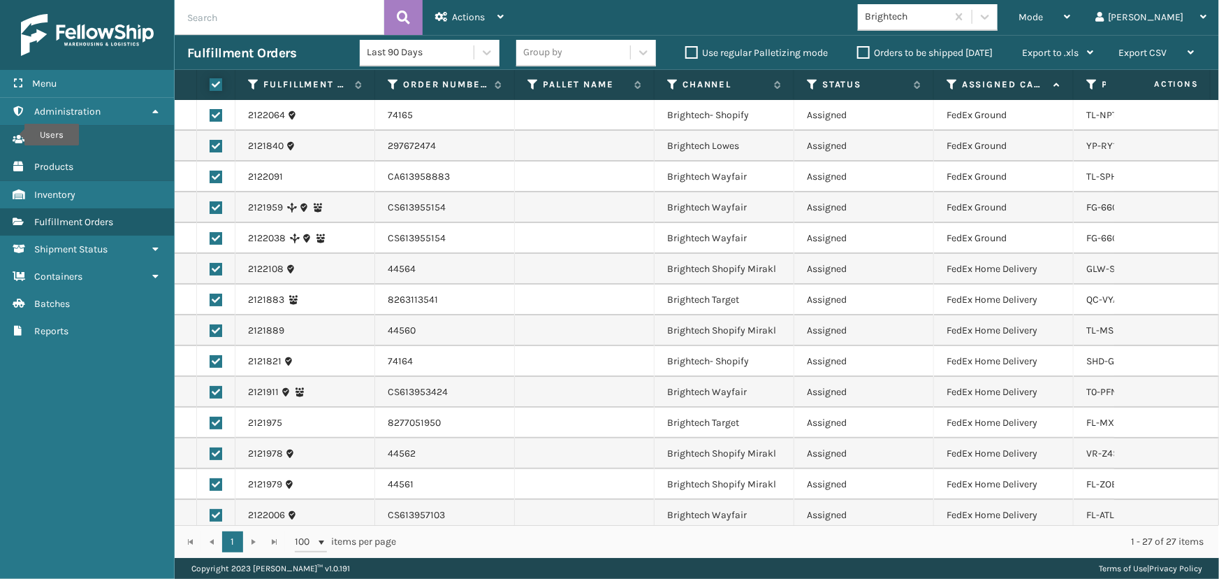
checkbox input "true"
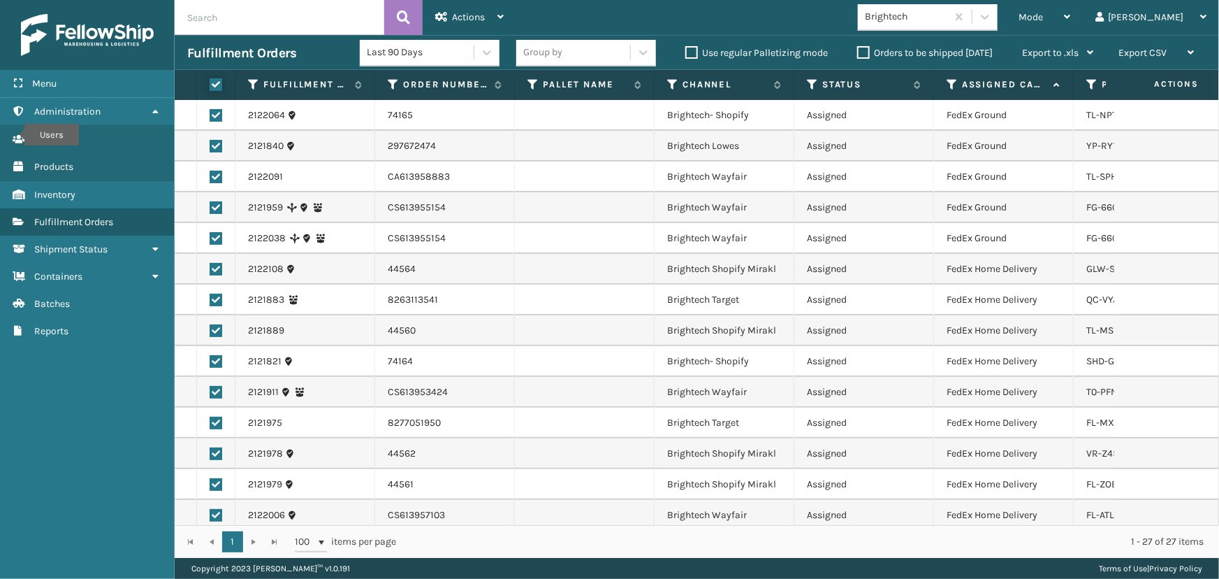
checkbox input "true"
click at [455, 24] on div "Actions" at bounding box center [469, 17] width 68 height 35
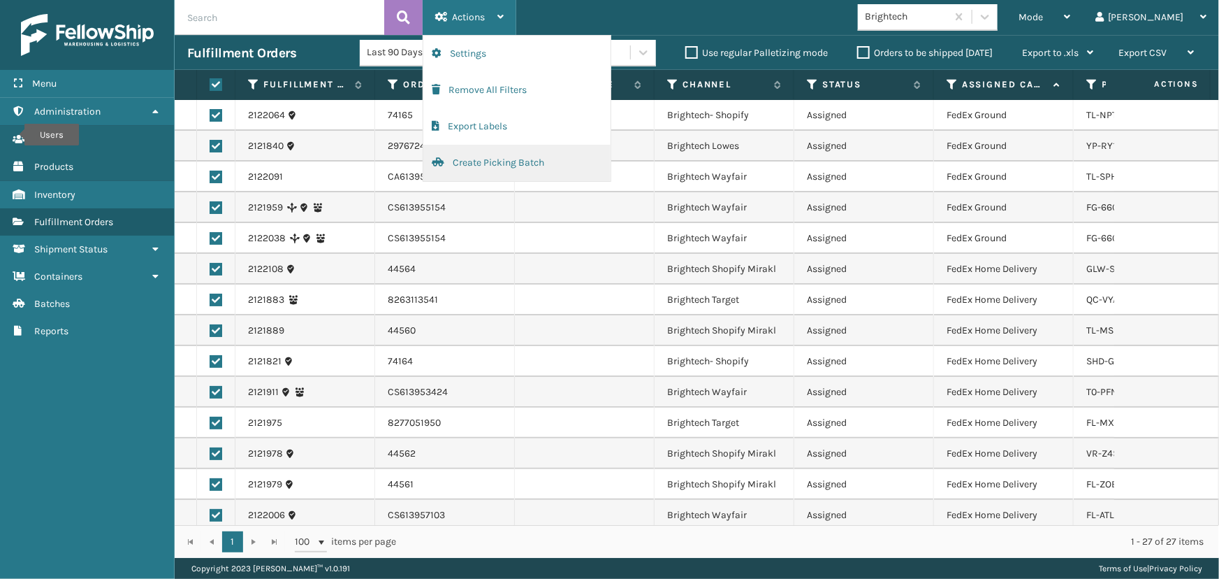
click at [485, 167] on button "Create Picking Batch" at bounding box center [516, 163] width 187 height 36
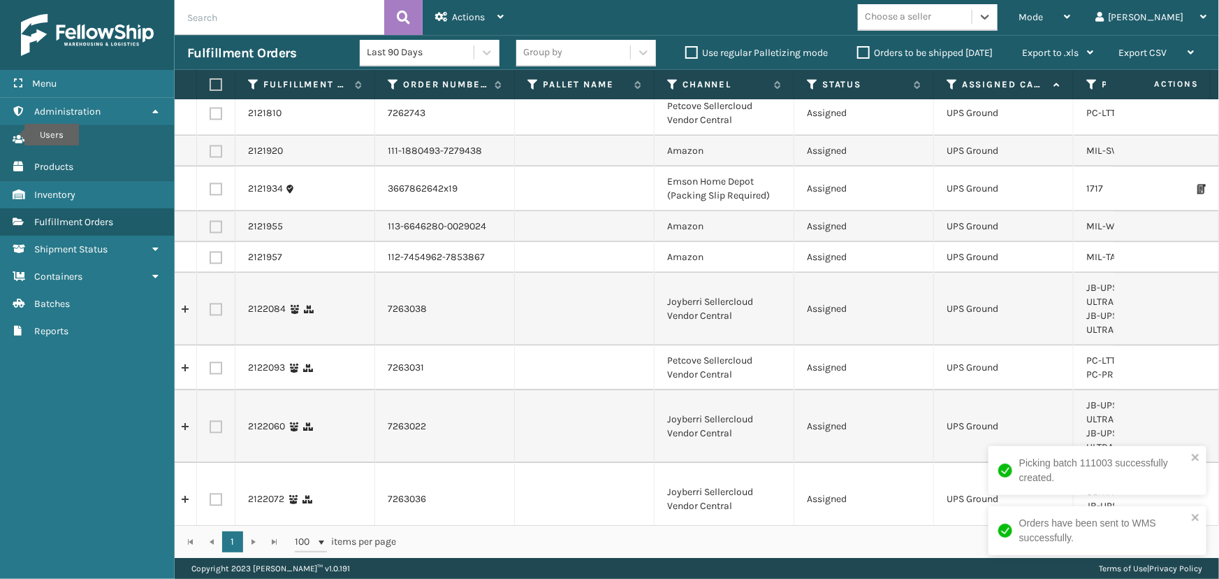
scroll to position [1445, 0]
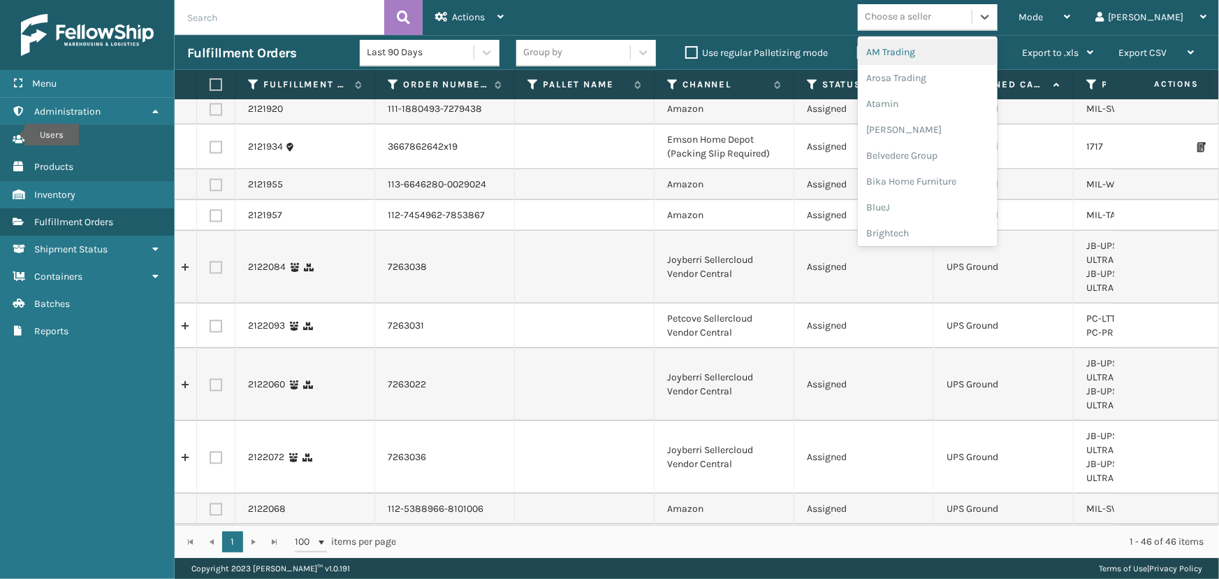
click at [932, 13] on div "Choose a seller" at bounding box center [898, 17] width 66 height 15
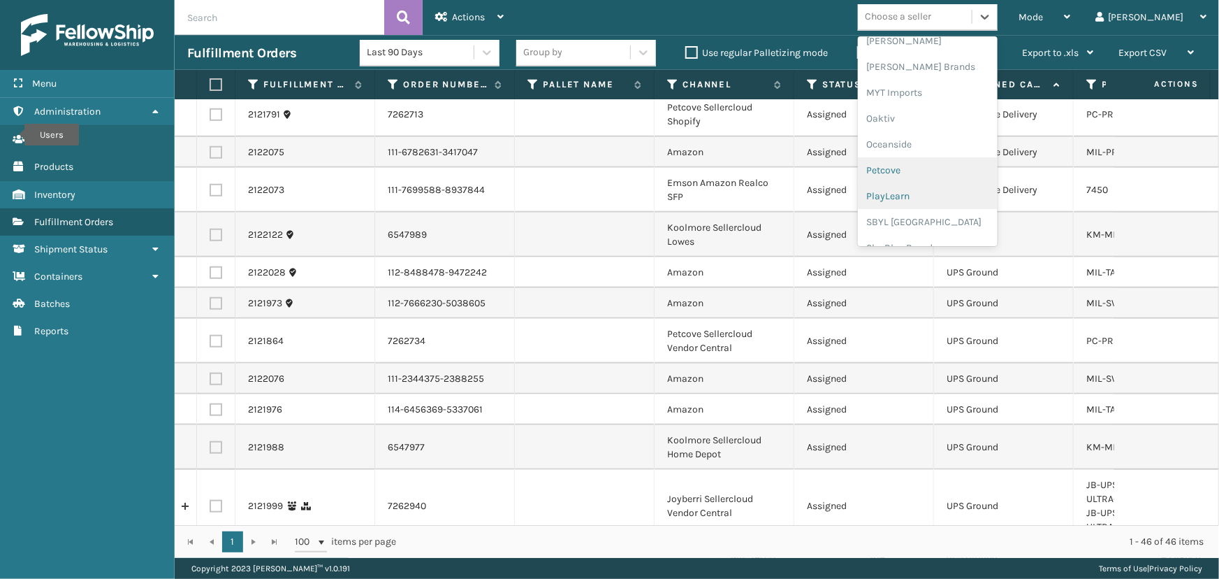
scroll to position [632, 0]
click at [943, 68] on div "[PERSON_NAME] Brands" at bounding box center [928, 66] width 140 height 26
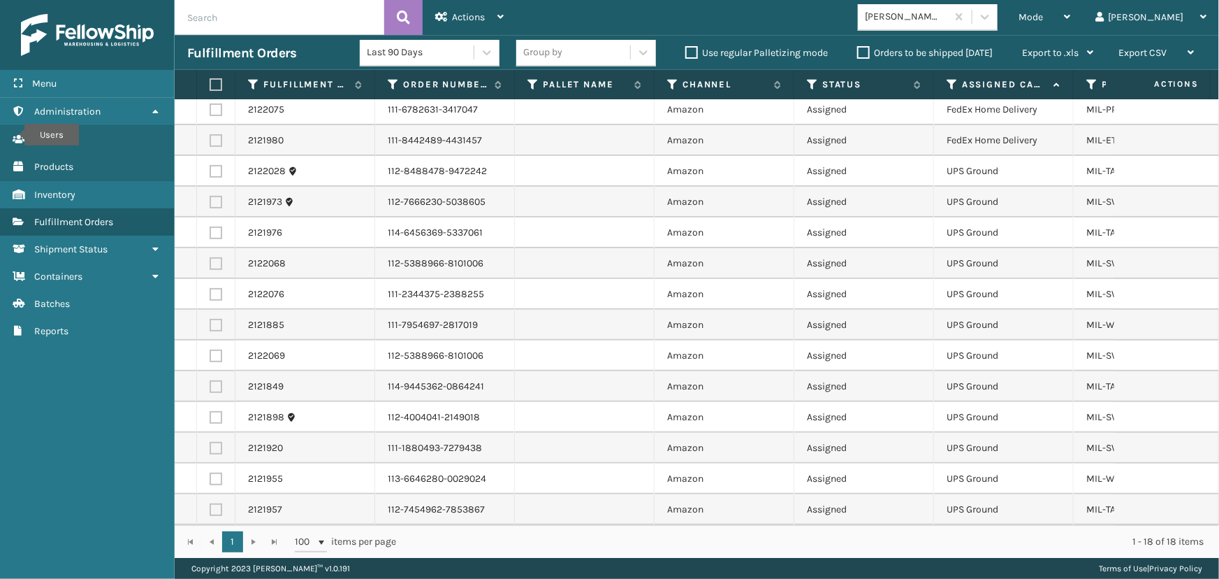
scroll to position [0, 0]
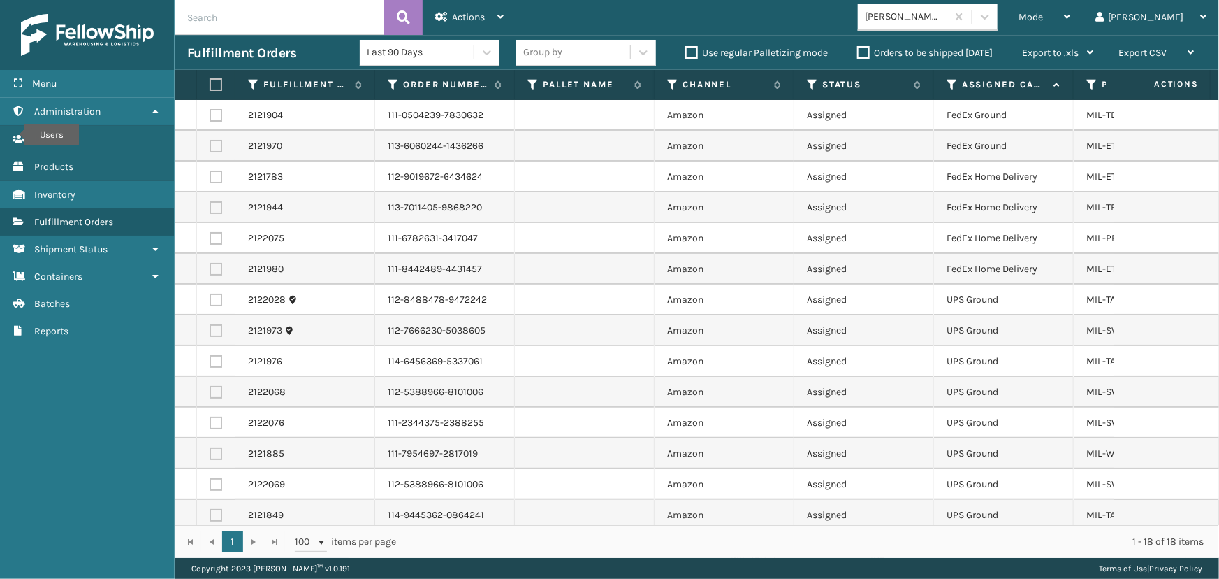
click at [216, 82] on label at bounding box center [214, 84] width 8 height 13
click at [210, 82] on input "checkbox" at bounding box center [210, 84] width 1 height 9
checkbox input "true"
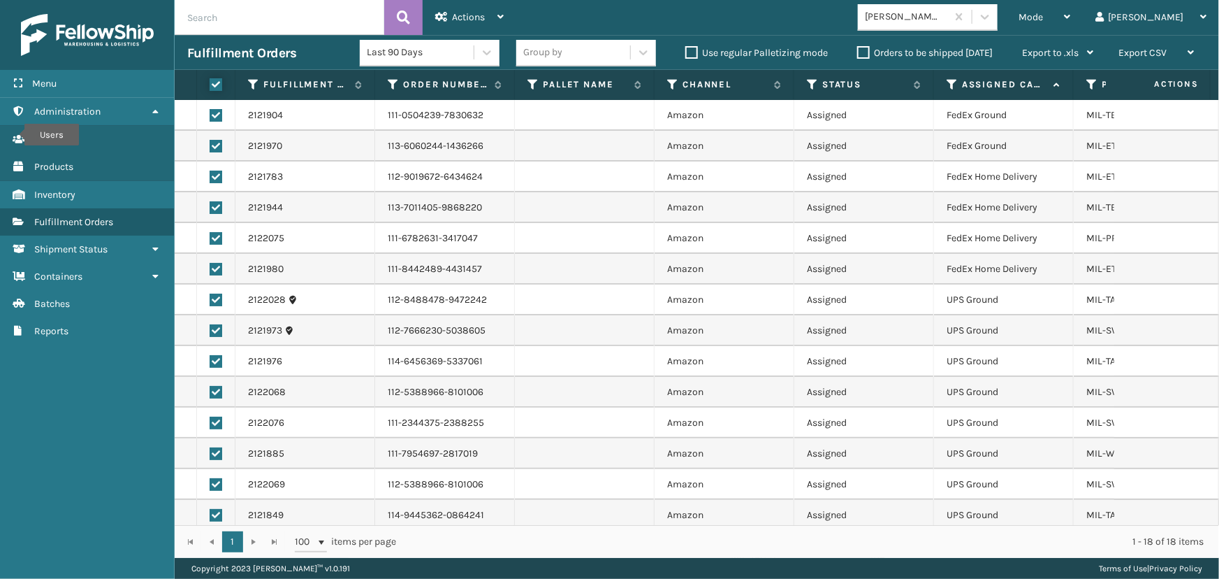
checkbox input "true"
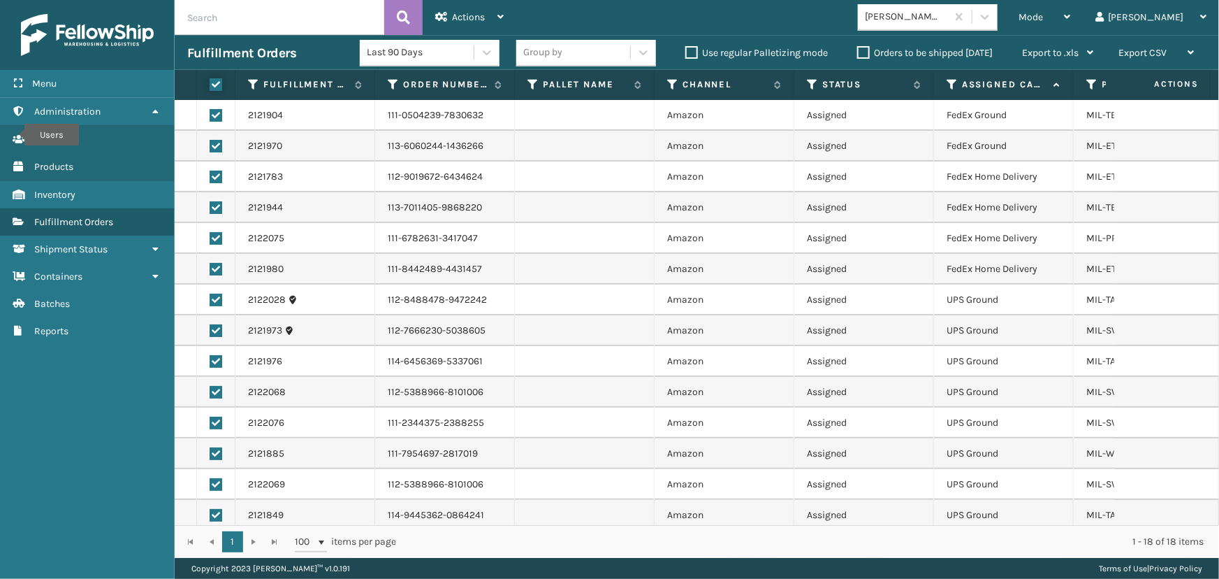
checkbox input "true"
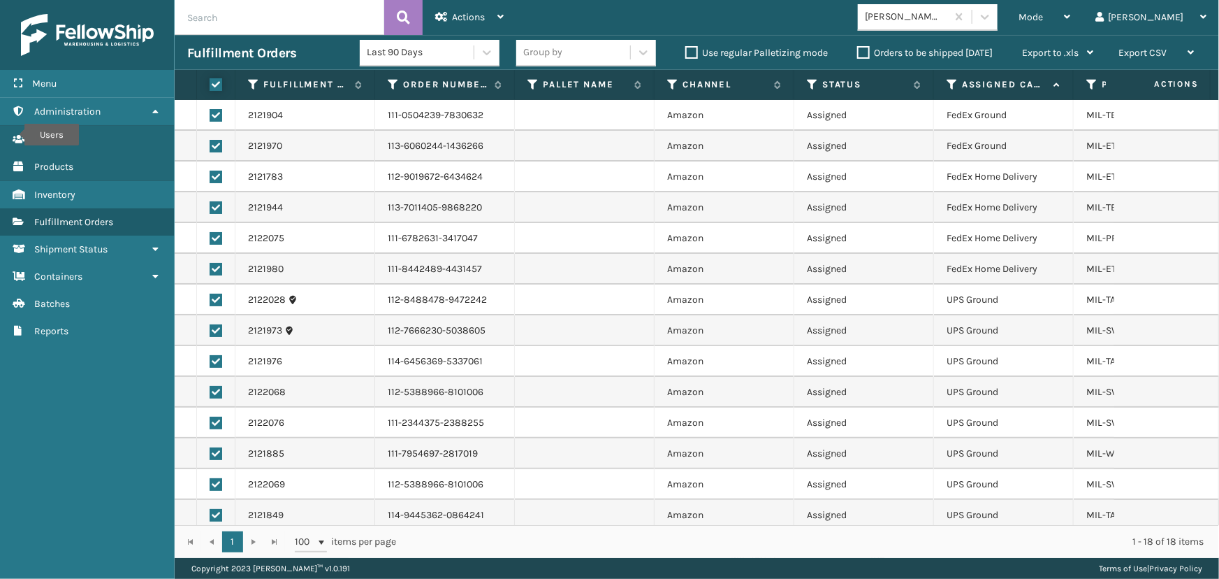
checkbox input "true"
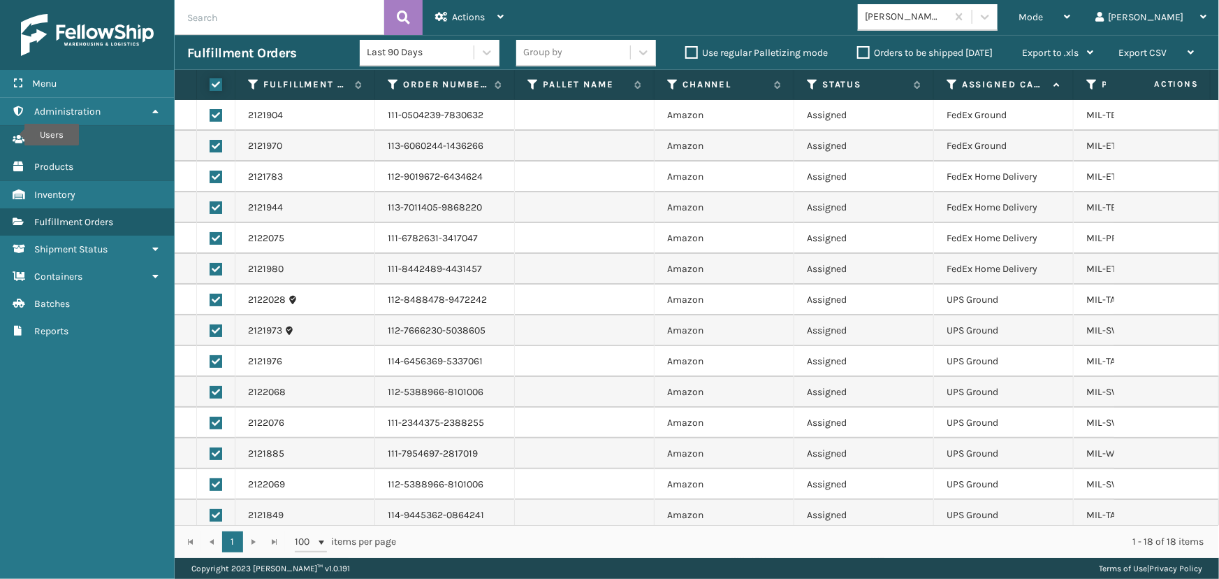
checkbox input "true"
click at [212, 270] on label at bounding box center [216, 269] width 13 height 13
click at [210, 270] on input "checkbox" at bounding box center [210, 267] width 1 height 9
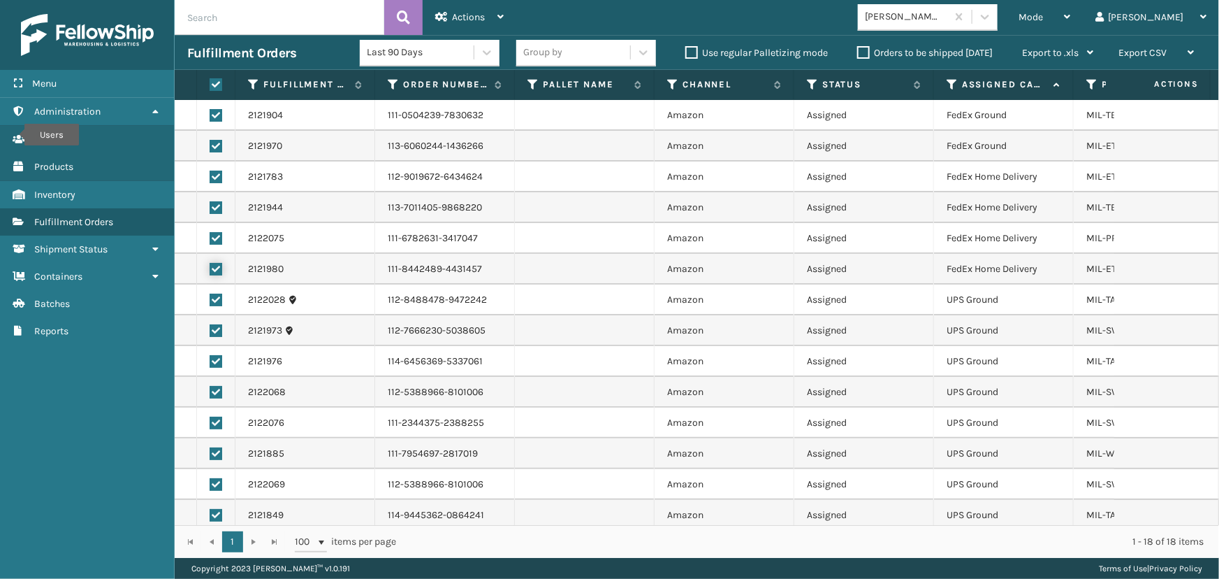
checkbox input "false"
drag, startPoint x: 216, startPoint y: 239, endPoint x: 231, endPoint y: 202, distance: 39.8
click at [215, 235] on label at bounding box center [216, 238] width 13 height 13
click at [210, 235] on input "checkbox" at bounding box center [210, 236] width 1 height 9
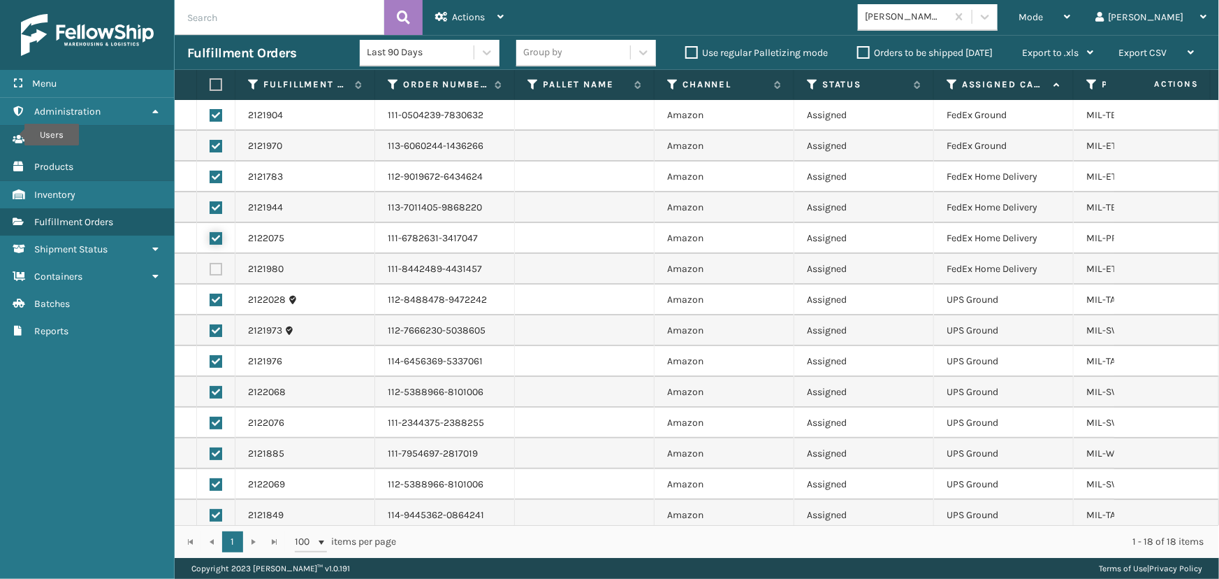
checkbox input "false"
click at [220, 205] on label at bounding box center [216, 207] width 13 height 13
click at [210, 205] on input "checkbox" at bounding box center [210, 205] width 1 height 9
checkbox input "false"
click at [216, 174] on label at bounding box center [216, 177] width 13 height 13
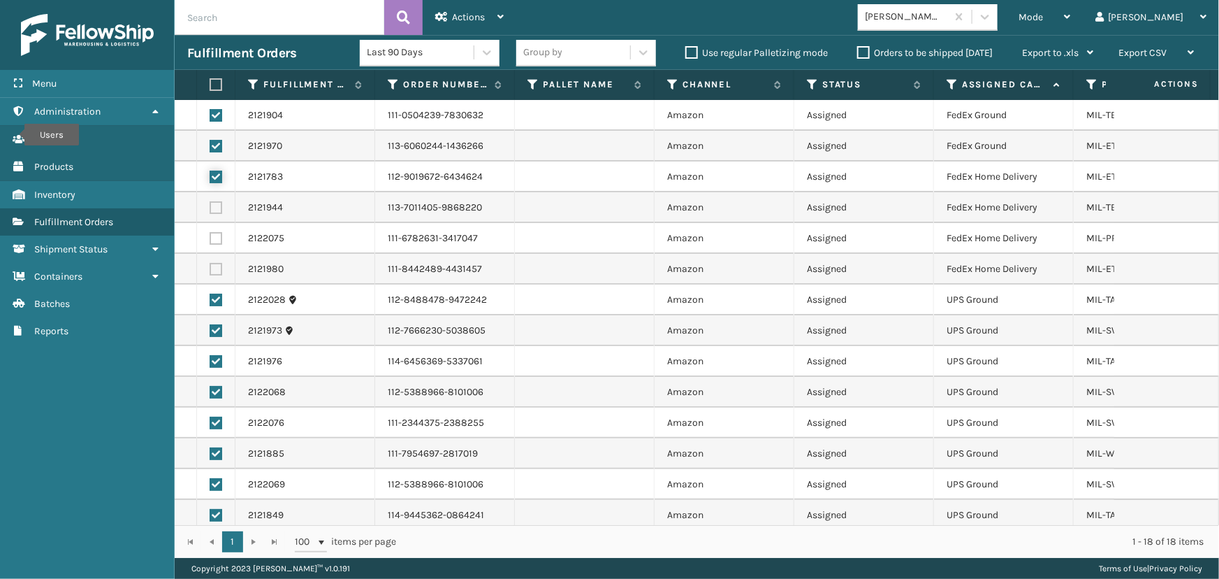
click at [210, 174] on input "checkbox" at bounding box center [210, 175] width 1 height 9
checkbox input "false"
click at [217, 140] on label at bounding box center [216, 146] width 13 height 13
click at [210, 140] on input "checkbox" at bounding box center [210, 144] width 1 height 9
checkbox input "false"
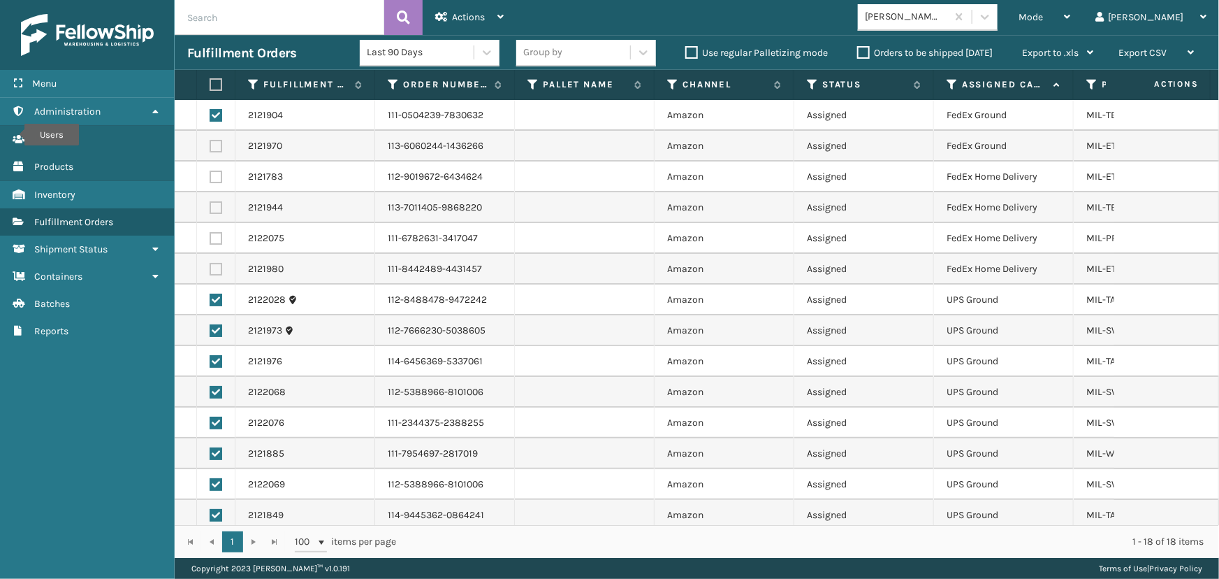
click at [216, 117] on label at bounding box center [216, 115] width 13 height 13
click at [210, 117] on input "checkbox" at bounding box center [210, 113] width 1 height 9
checkbox input "false"
click at [472, 11] on span "Actions" at bounding box center [468, 17] width 33 height 12
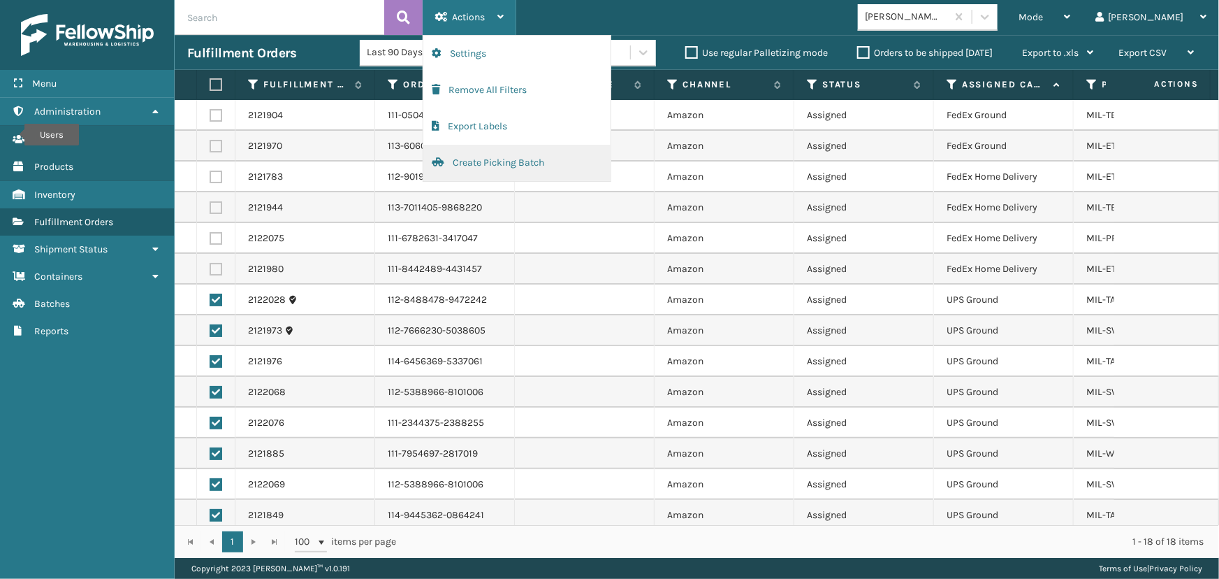
click at [487, 169] on button "Create Picking Batch" at bounding box center [516, 163] width 187 height 36
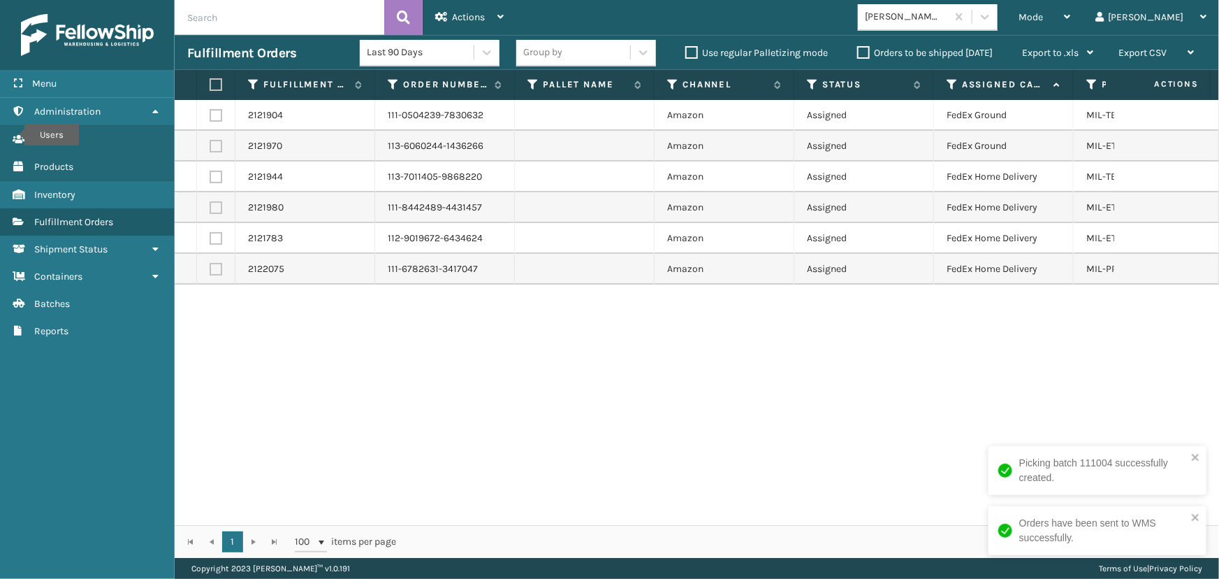
drag, startPoint x: 210, startPoint y: 81, endPoint x: 245, endPoint y: 77, distance: 34.5
click at [210, 82] on label at bounding box center [214, 84] width 8 height 13
click at [210, 82] on input "checkbox" at bounding box center [210, 84] width 1 height 9
checkbox input "true"
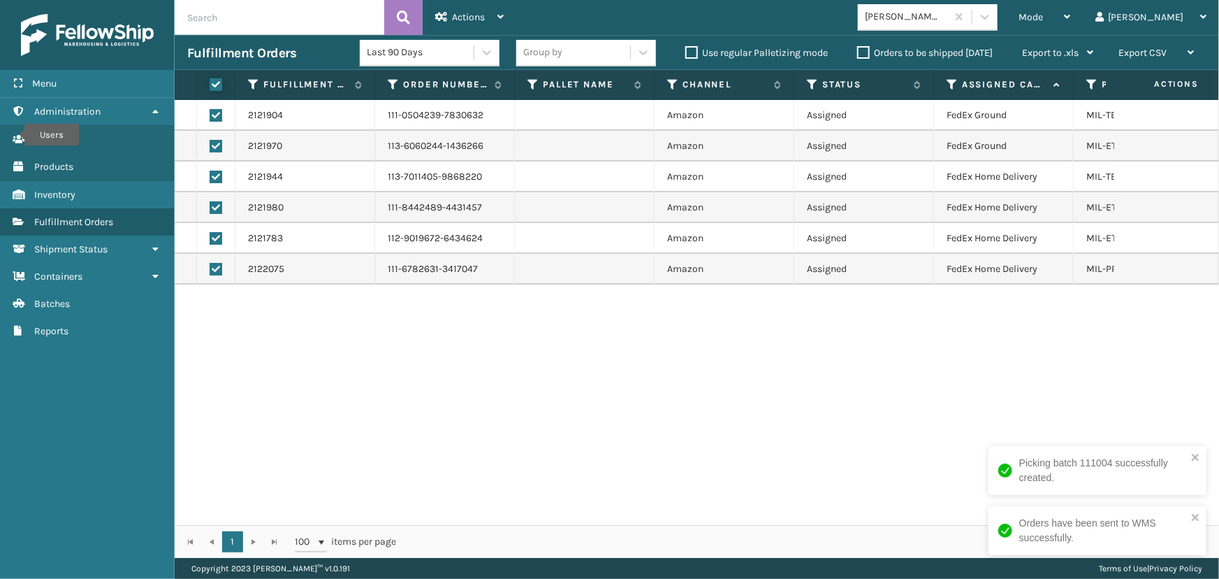
checkbox input "true"
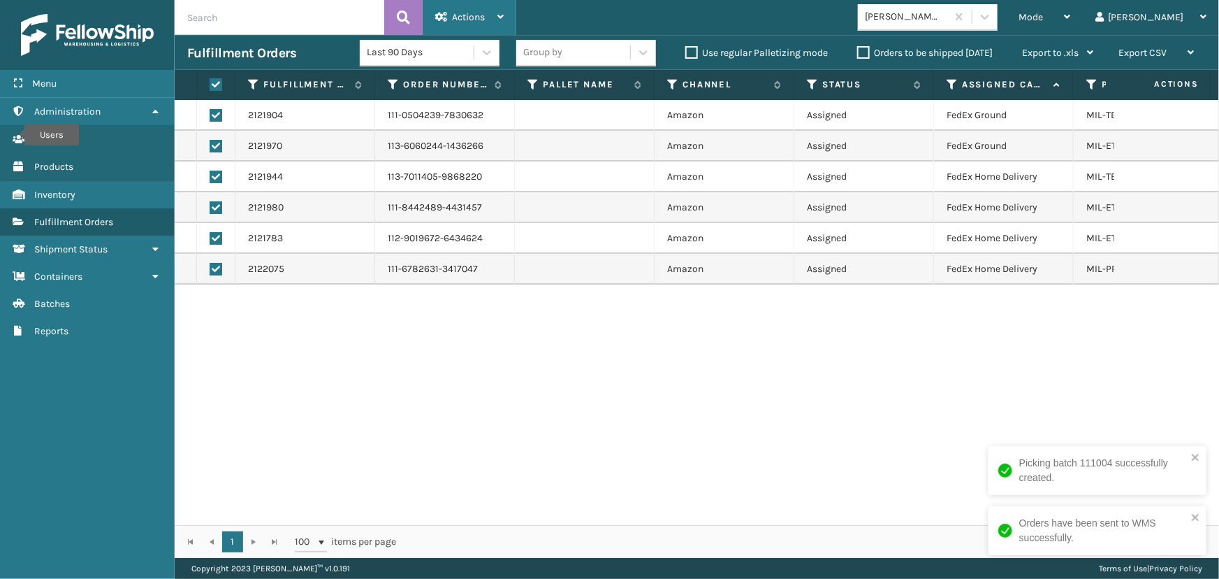
click at [468, 19] on span "Actions" at bounding box center [468, 17] width 33 height 12
click at [472, 182] on td "113-7011405-9868220" at bounding box center [445, 176] width 140 height 31
click at [447, 13] on div "Actions" at bounding box center [469, 17] width 68 height 35
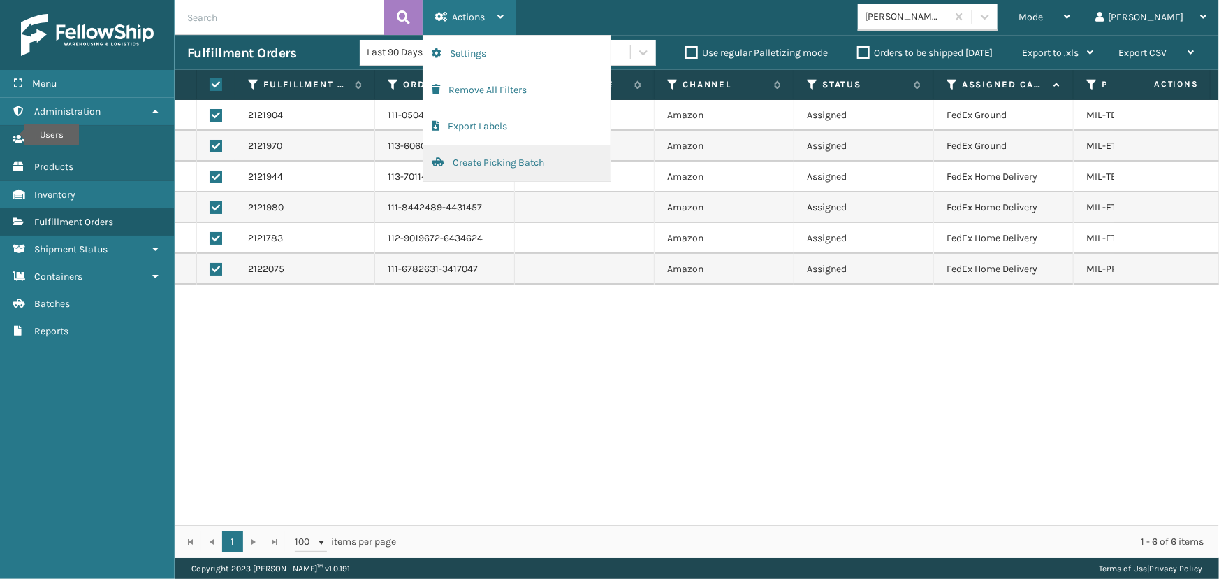
click at [500, 164] on button "Create Picking Batch" at bounding box center [516, 163] width 187 height 36
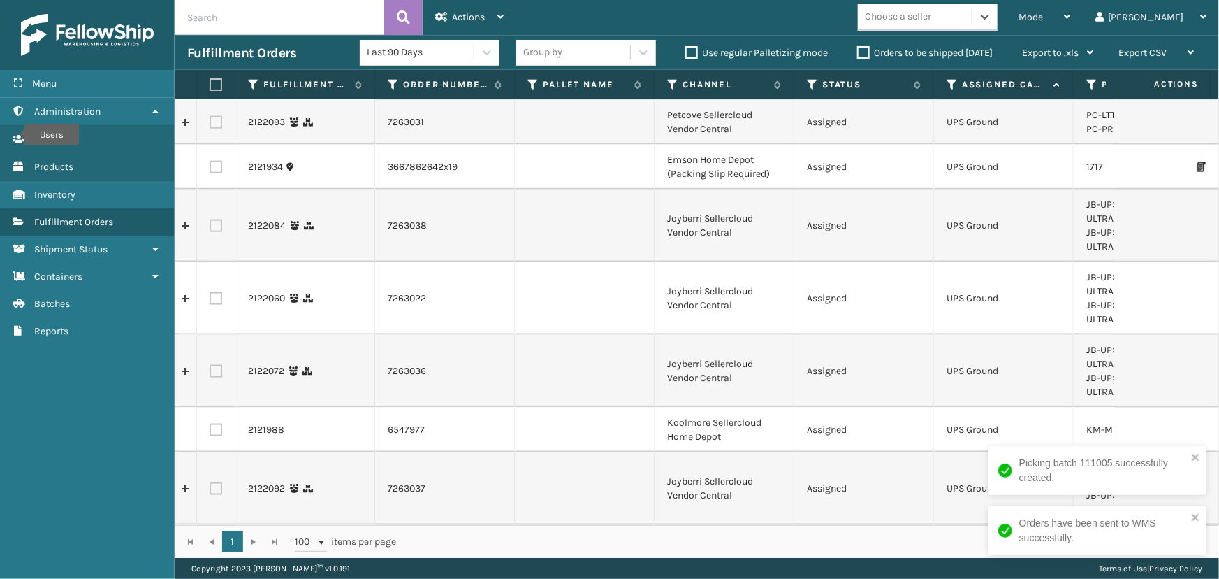
scroll to position [892, 0]
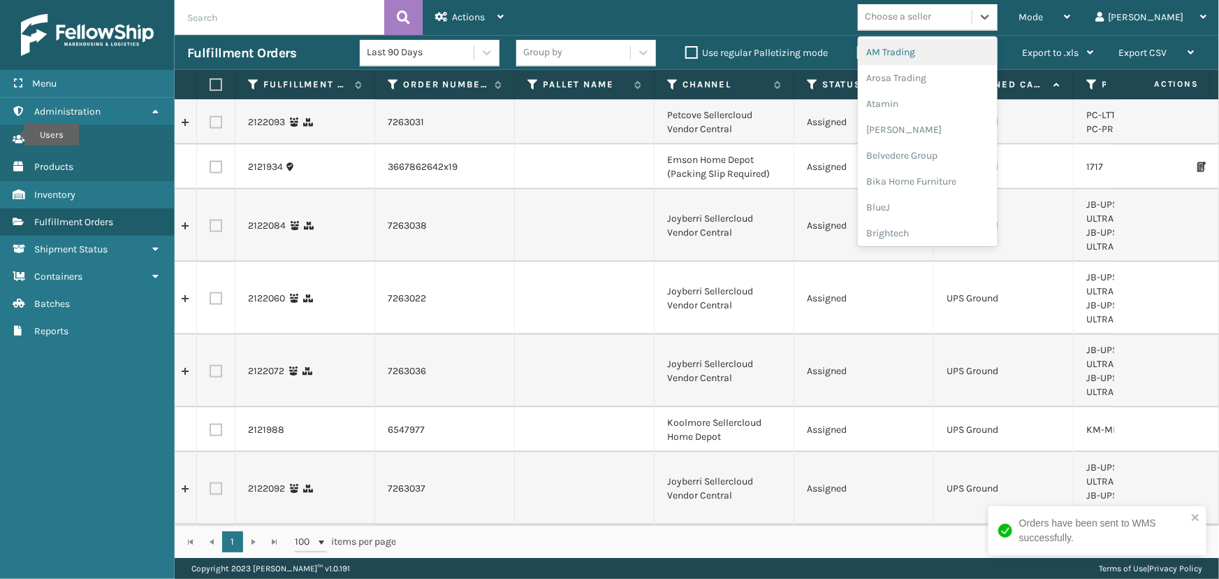
click at [932, 20] on div "Choose a seller" at bounding box center [898, 17] width 66 height 15
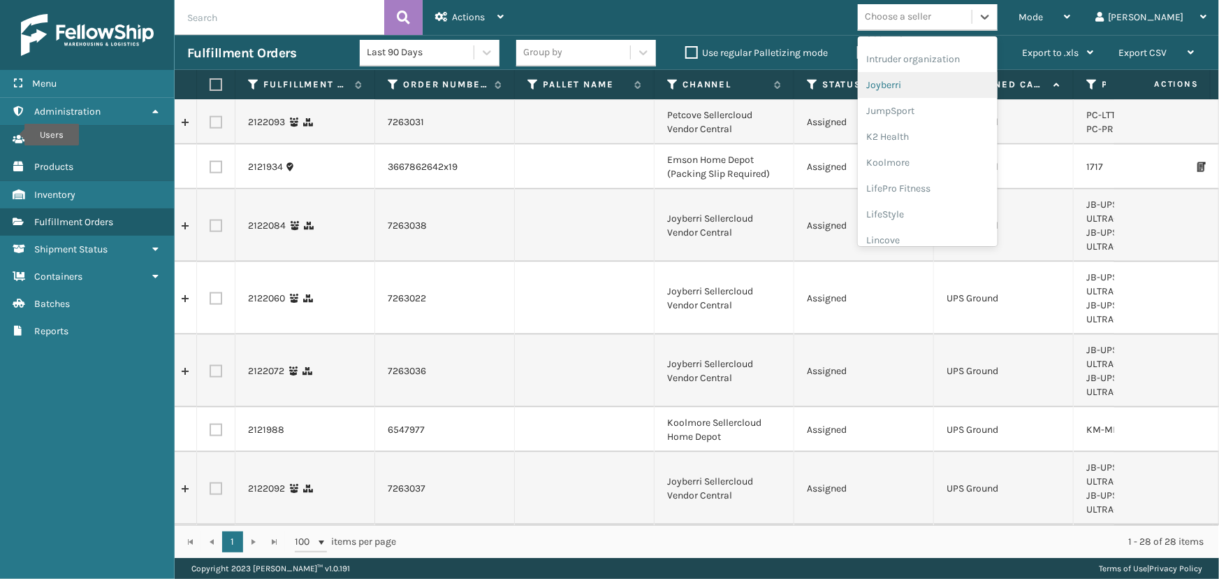
click at [946, 87] on div "Joyberri" at bounding box center [928, 85] width 140 height 26
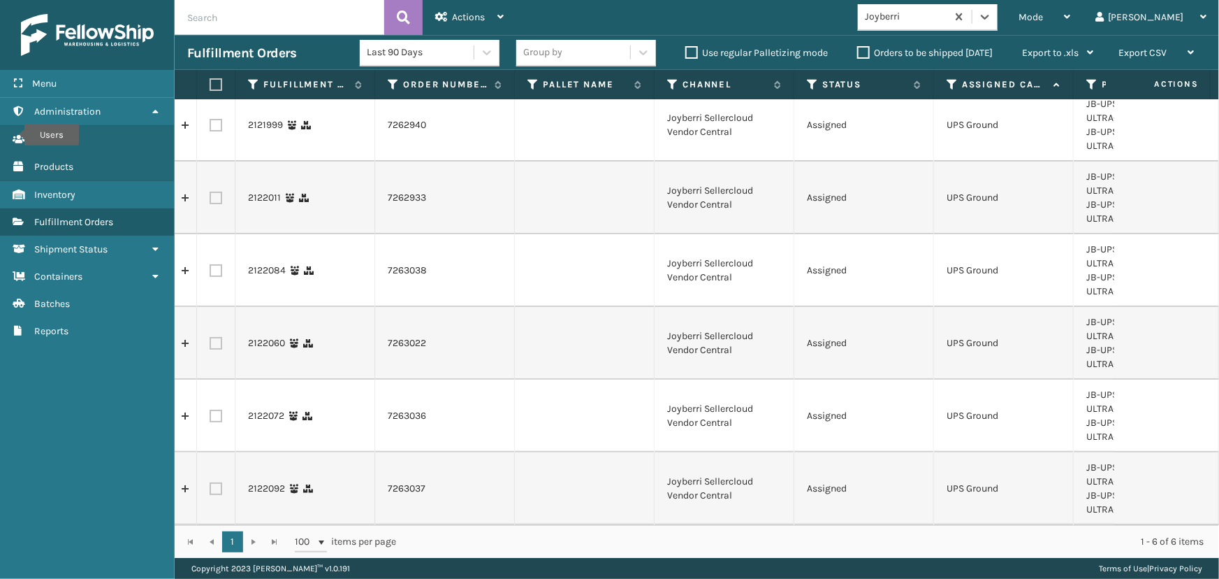
scroll to position [20, 0]
click at [216, 83] on label at bounding box center [214, 84] width 8 height 13
click at [210, 83] on input "checkbox" at bounding box center [210, 84] width 1 height 9
checkbox input "true"
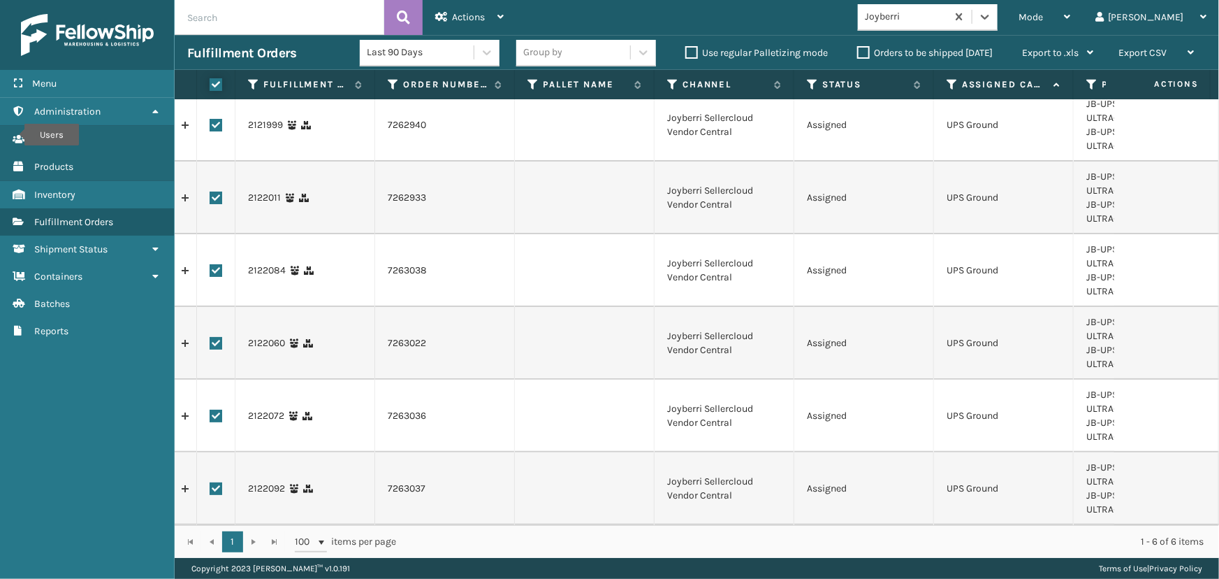
checkbox input "true"
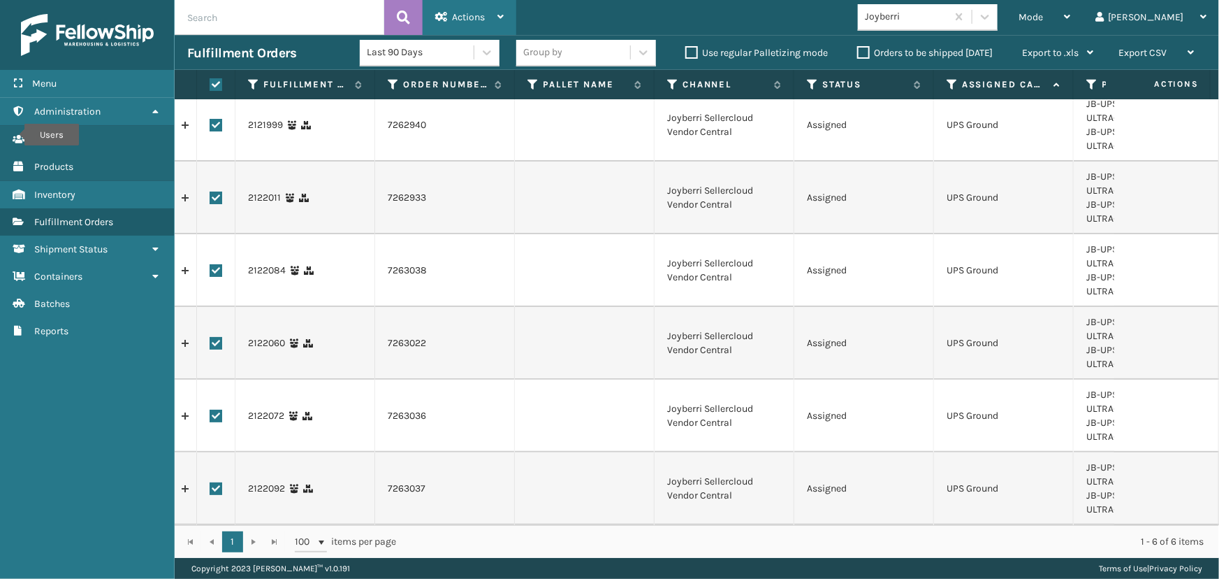
click at [479, 15] on span "Actions" at bounding box center [468, 17] width 33 height 12
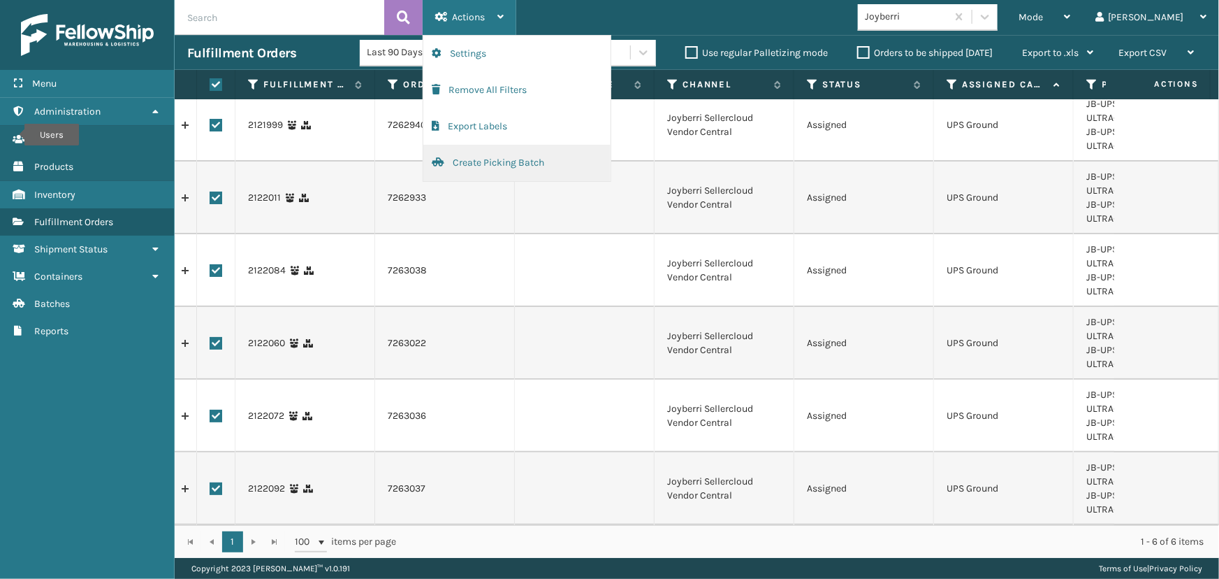
click at [523, 167] on button "Create Picking Batch" at bounding box center [516, 163] width 187 height 36
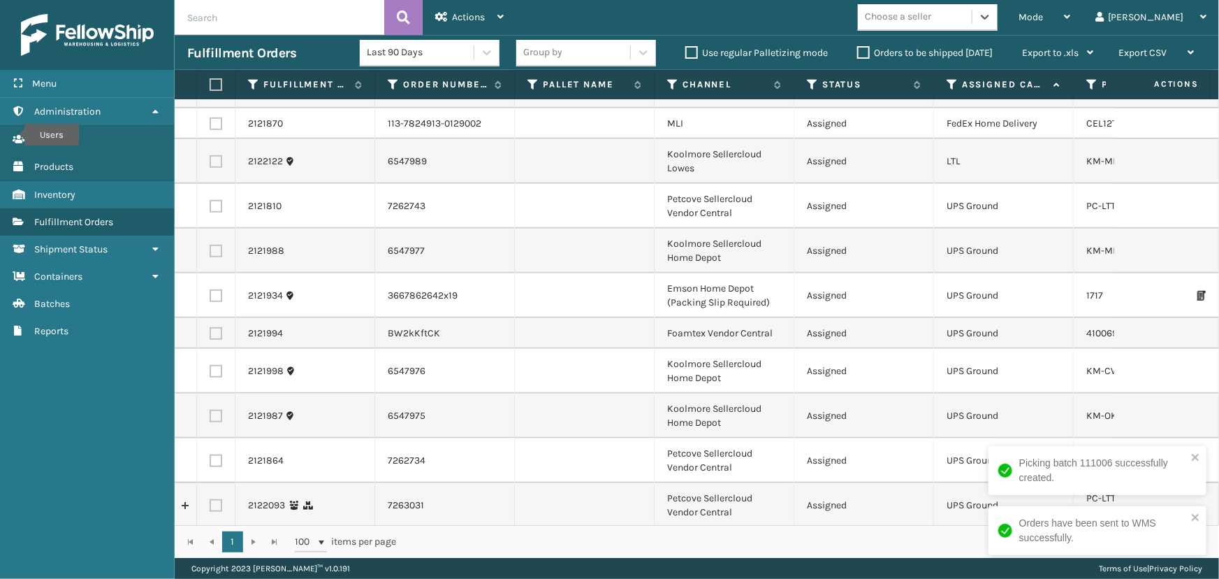
scroll to position [456, 0]
click at [932, 15] on div "Choose a seller" at bounding box center [898, 17] width 66 height 15
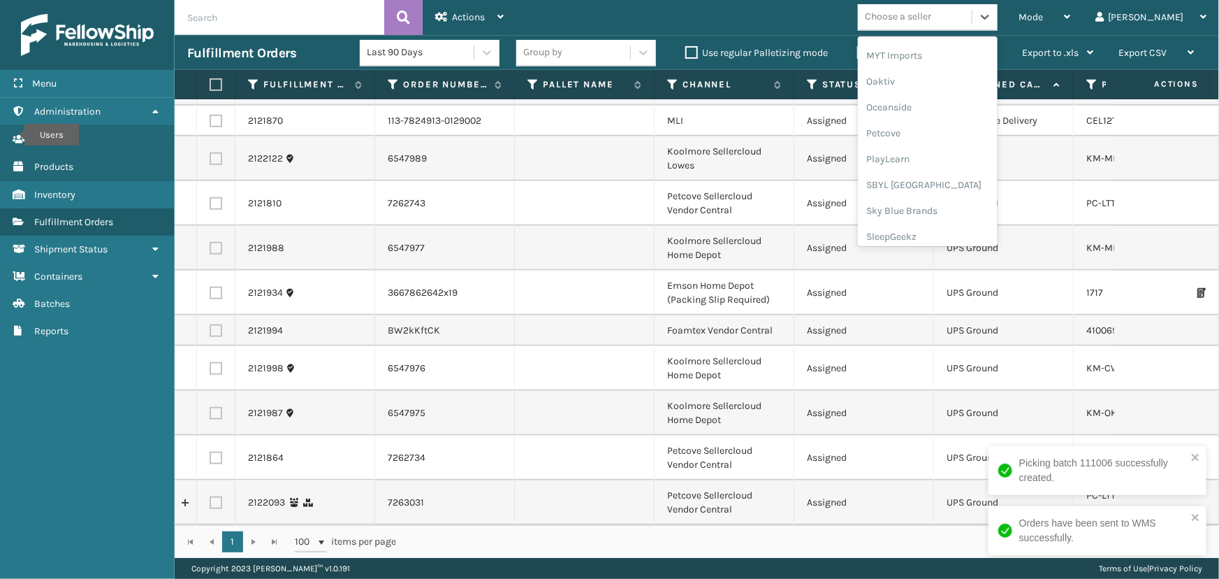
scroll to position [700, 0]
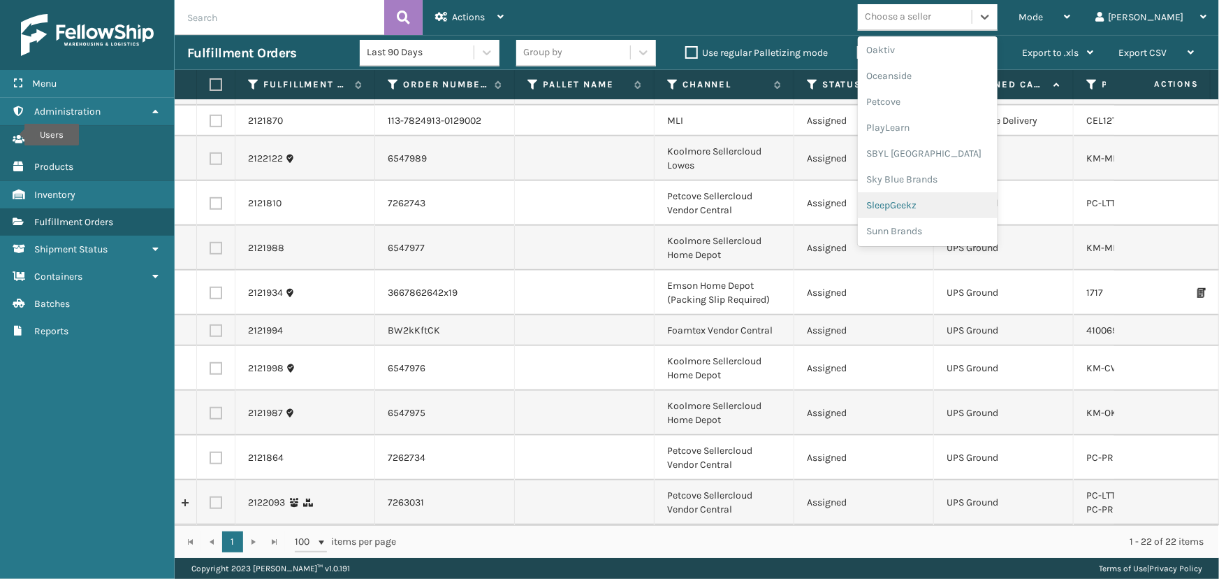
click at [936, 194] on div "SleepGeekz" at bounding box center [928, 205] width 140 height 26
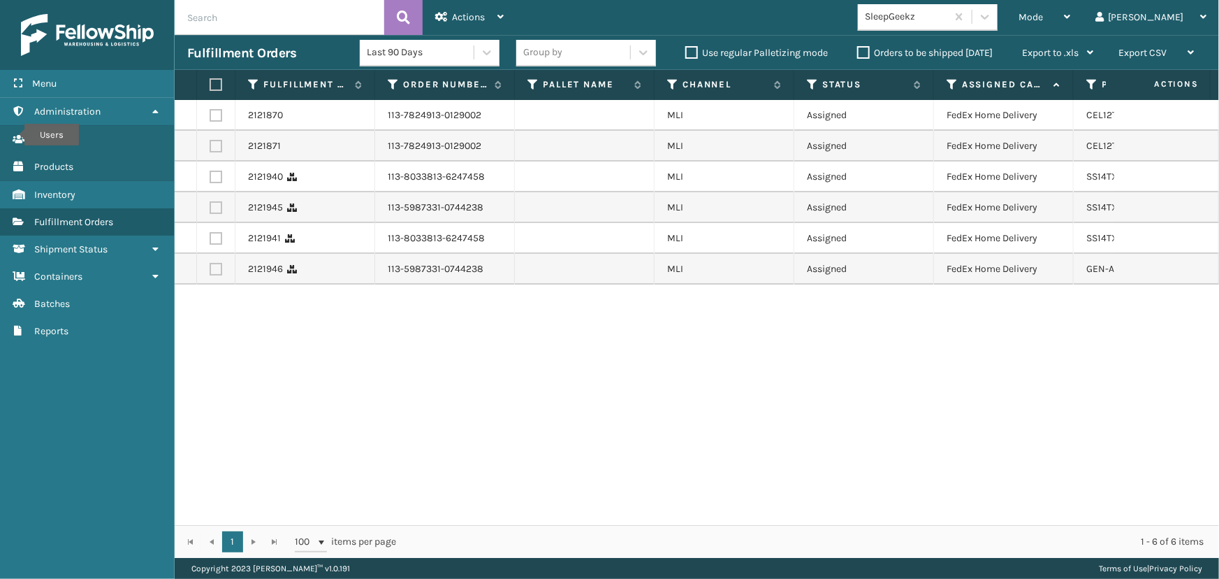
click at [217, 78] on label at bounding box center [214, 84] width 8 height 13
click at [210, 80] on input "checkbox" at bounding box center [210, 84] width 1 height 9
checkbox input "true"
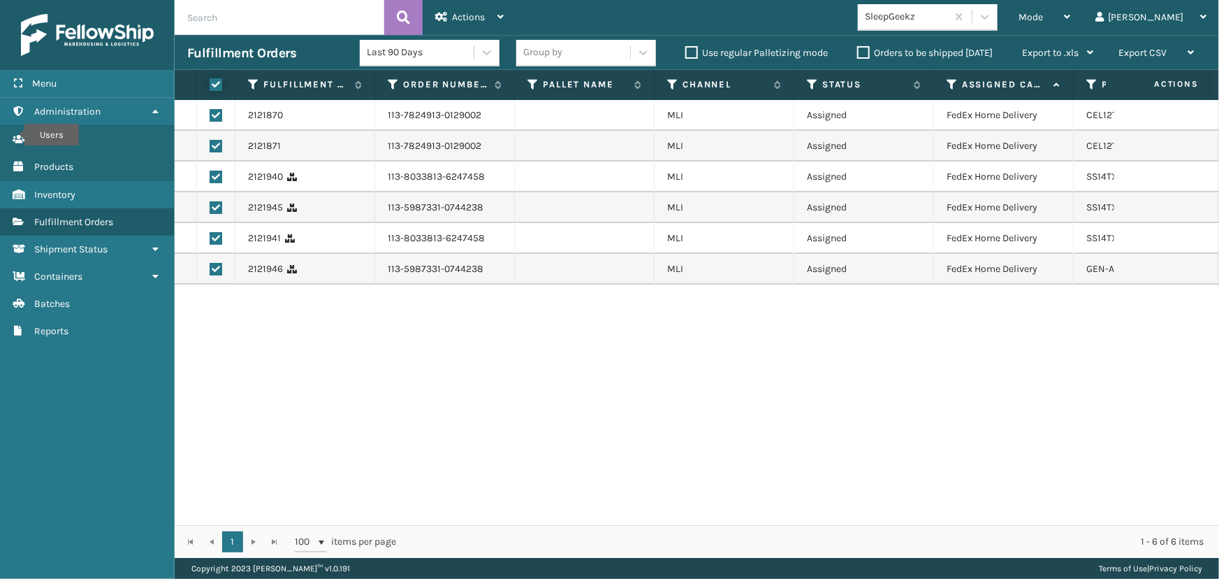
checkbox input "true"
click at [476, 15] on span "Actions" at bounding box center [468, 17] width 33 height 12
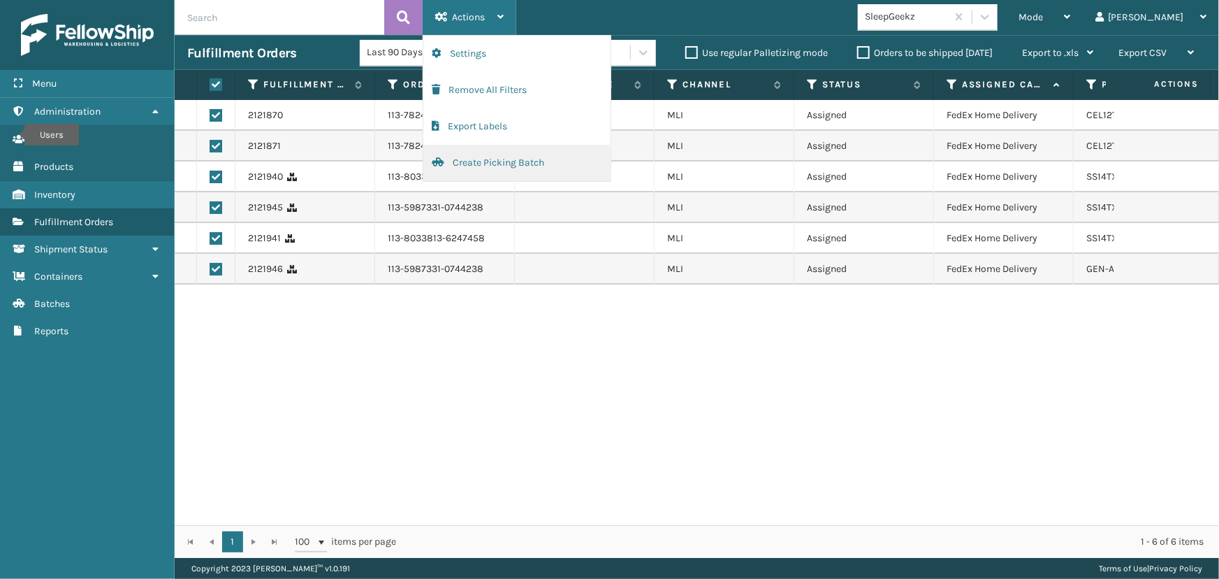
click at [491, 164] on button "Create Picking Batch" at bounding box center [516, 163] width 187 height 36
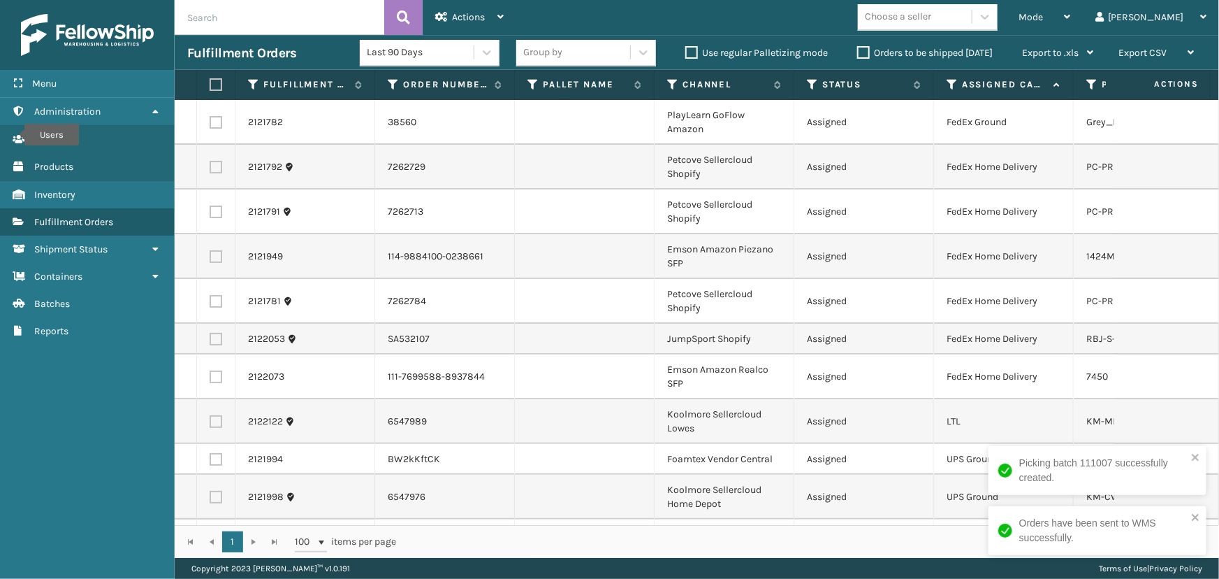
click at [691, 411] on td "Koolmore Sellercloud Lowes" at bounding box center [725, 421] width 140 height 45
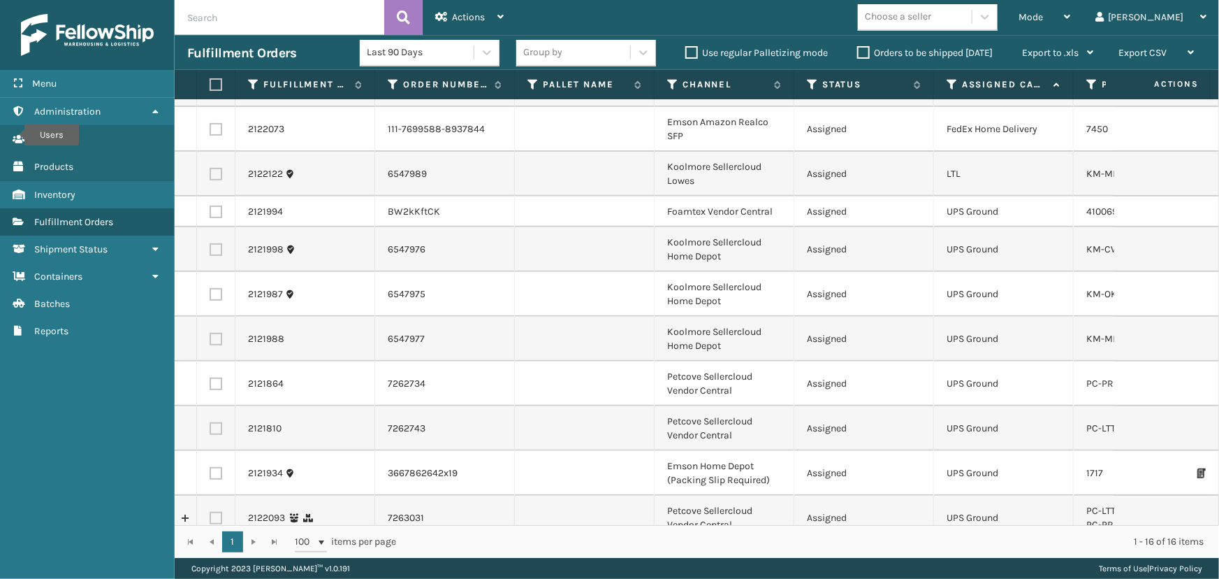
scroll to position [272, 0]
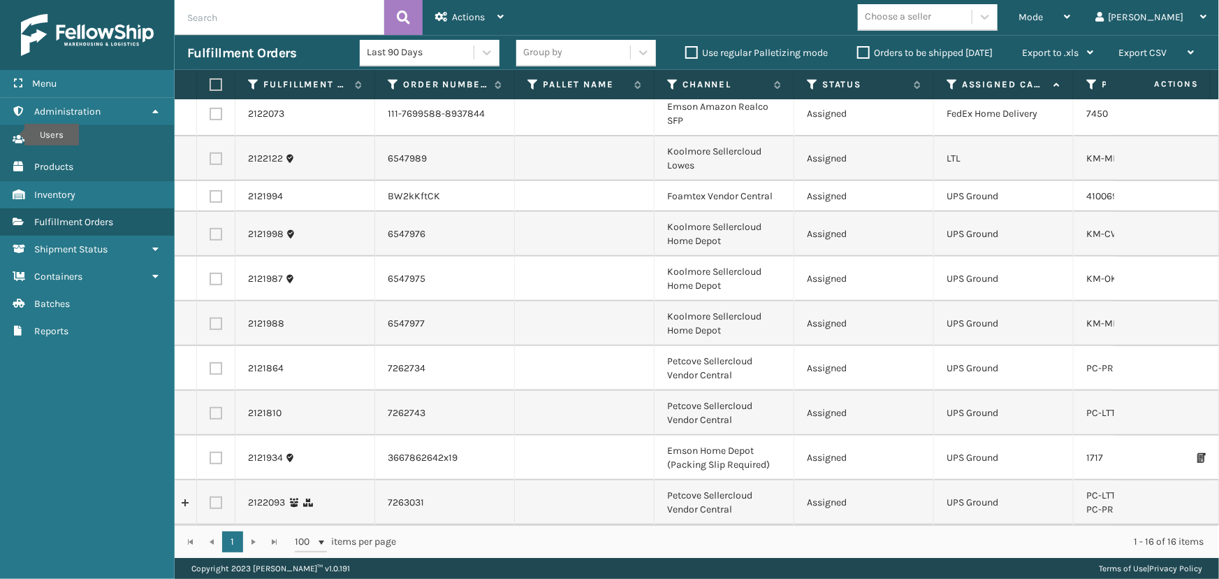
click at [932, 19] on div "Choose a seller" at bounding box center [898, 17] width 66 height 15
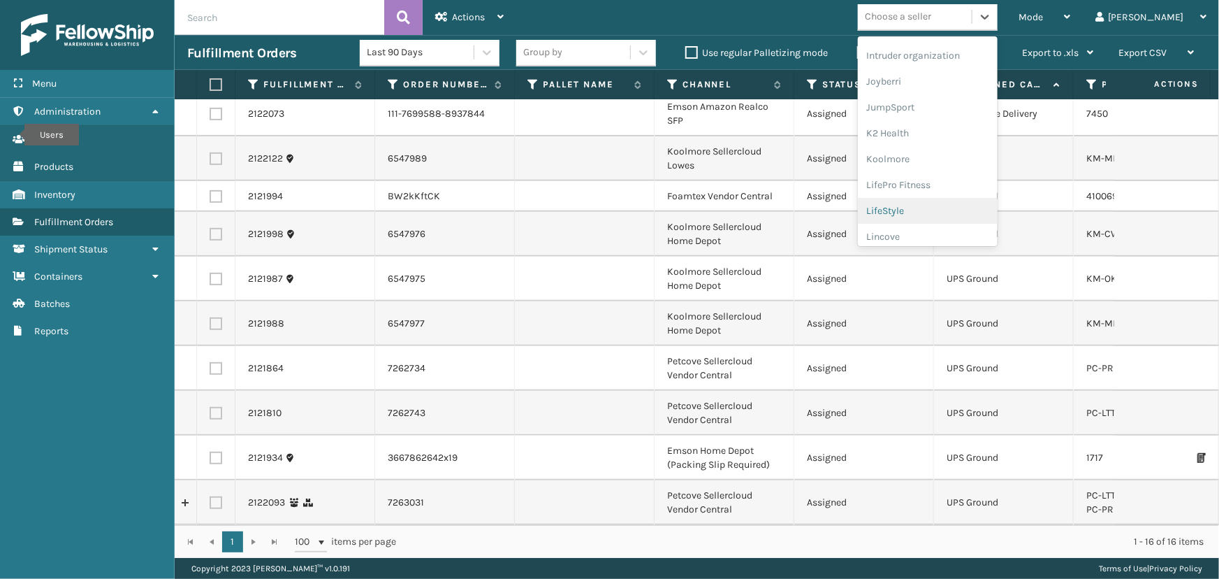
scroll to position [442, 0]
click at [948, 94] on div "Koolmore" at bounding box center [928, 102] width 140 height 26
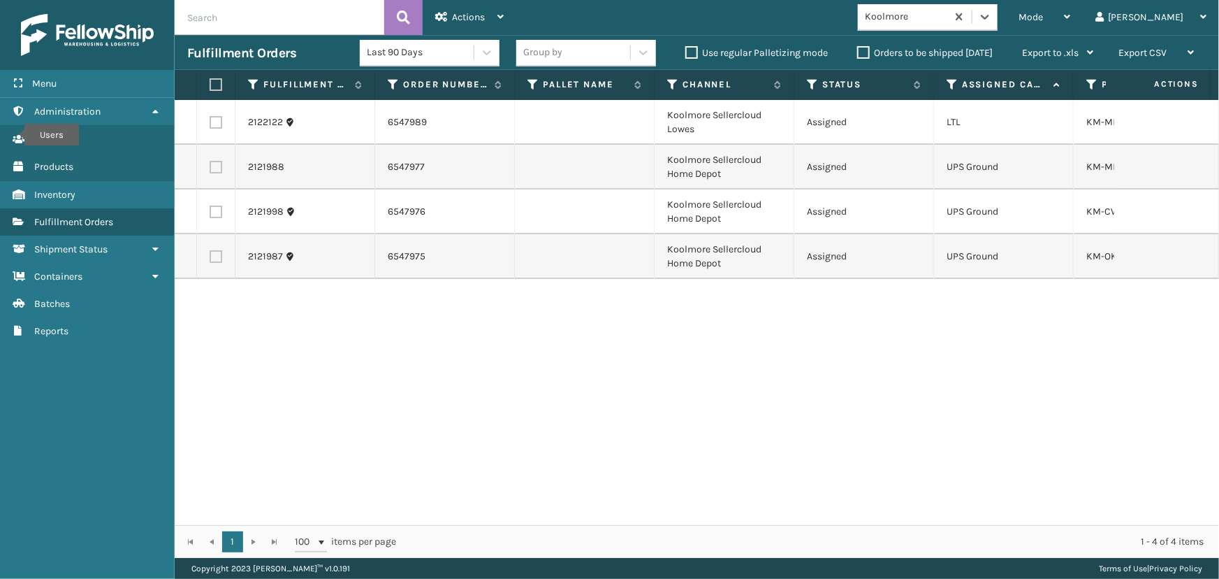
click at [217, 85] on label at bounding box center [214, 84] width 8 height 13
click at [210, 85] on input "checkbox" at bounding box center [210, 84] width 1 height 9
checkbox input "true"
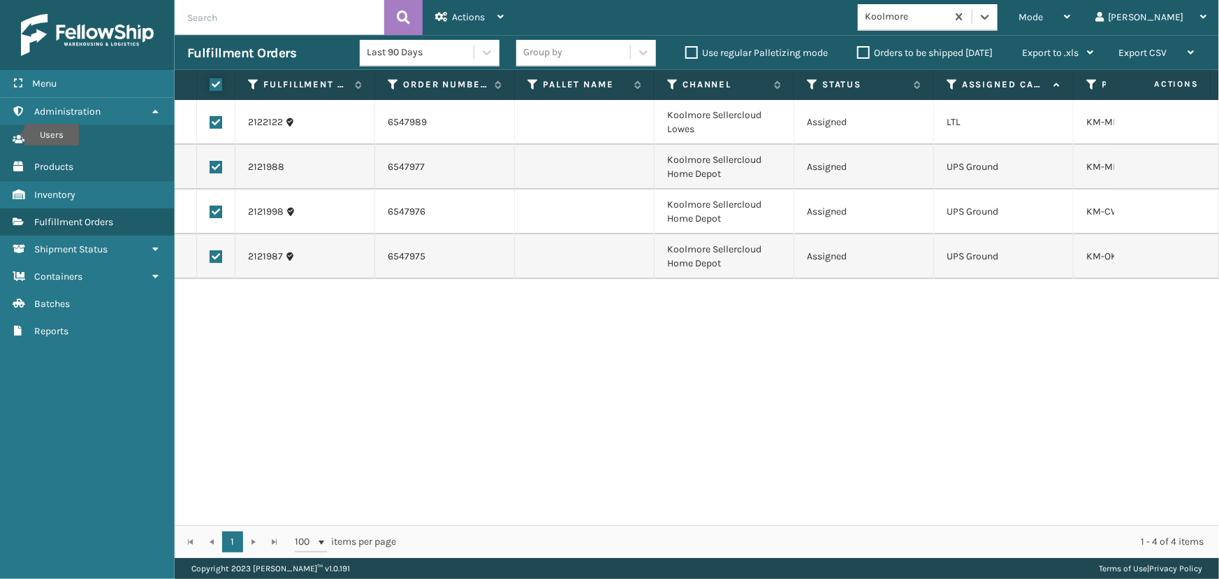
checkbox input "true"
drag, startPoint x: 213, startPoint y: 121, endPoint x: 296, endPoint y: 96, distance: 86.9
click at [214, 121] on label at bounding box center [216, 122] width 13 height 13
click at [210, 121] on input "checkbox" at bounding box center [210, 120] width 1 height 9
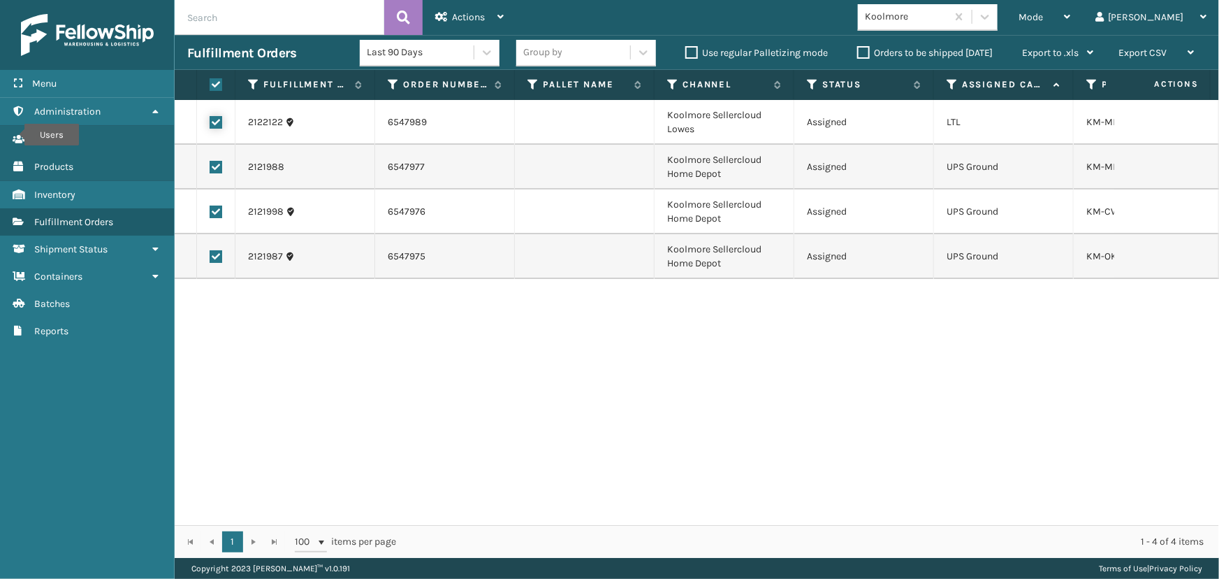
checkbox input "false"
click at [475, 15] on span "Actions" at bounding box center [468, 17] width 33 height 12
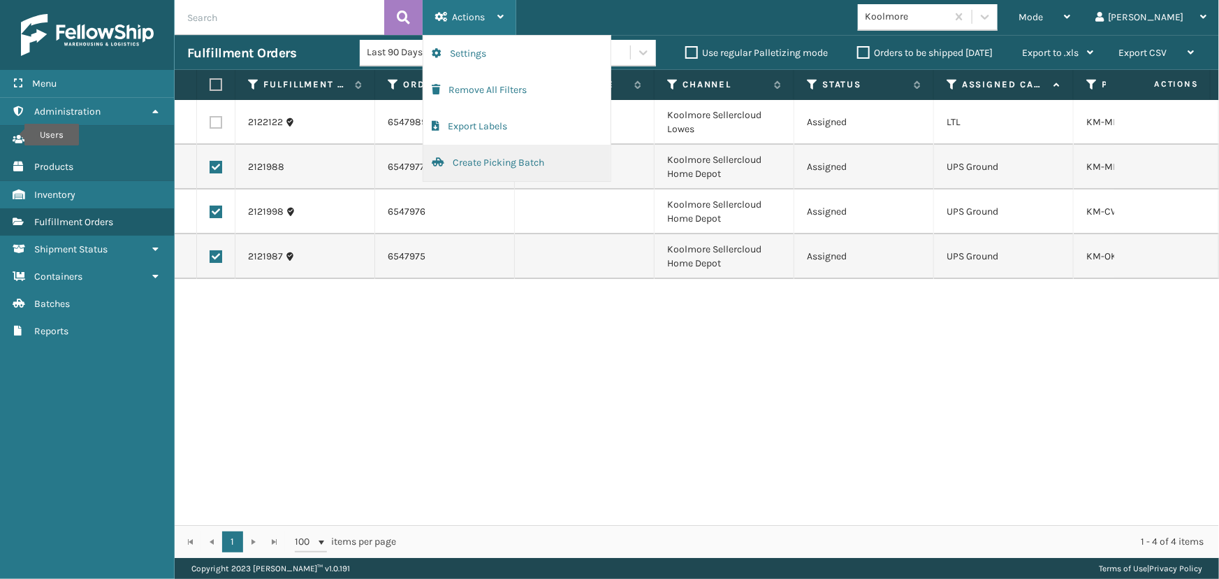
click at [486, 158] on button "Create Picking Batch" at bounding box center [516, 163] width 187 height 36
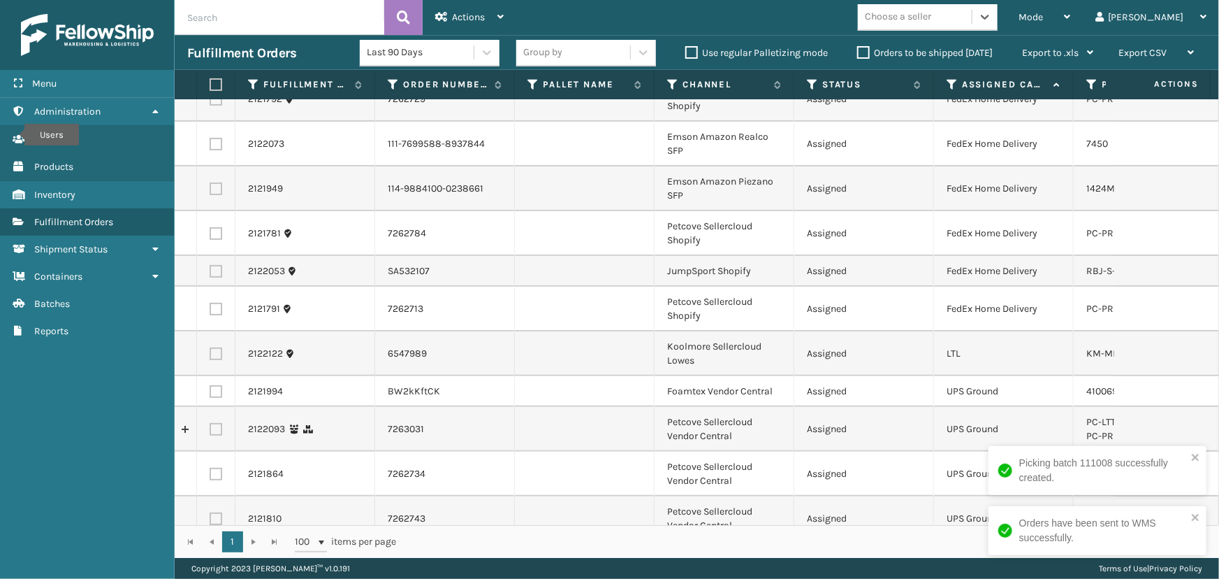
scroll to position [0, 0]
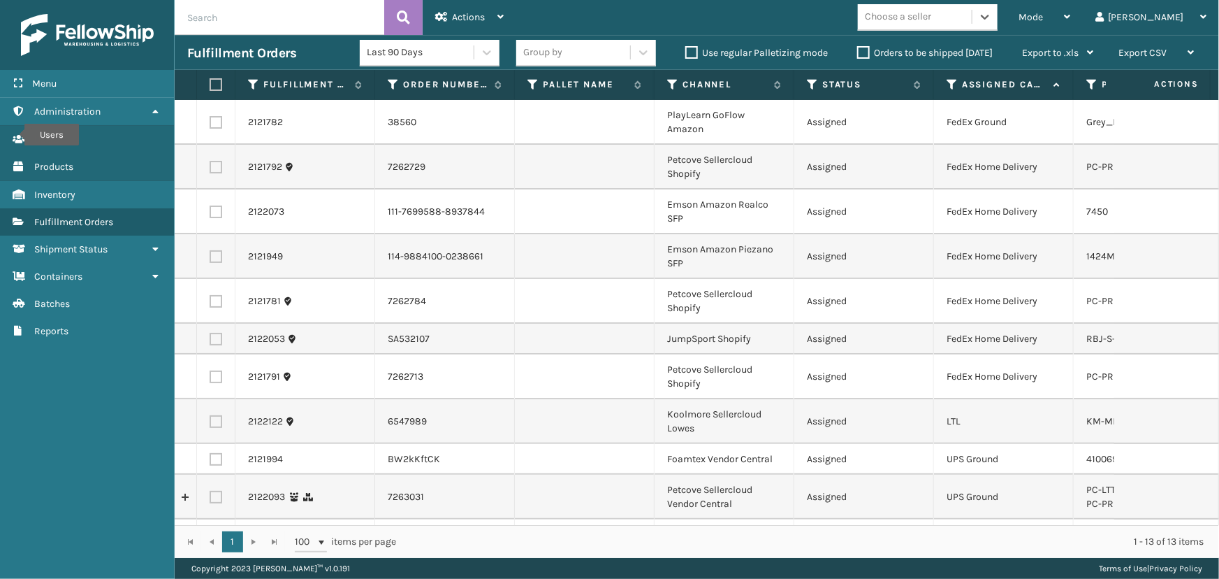
click at [932, 19] on div "Choose a seller" at bounding box center [898, 17] width 66 height 15
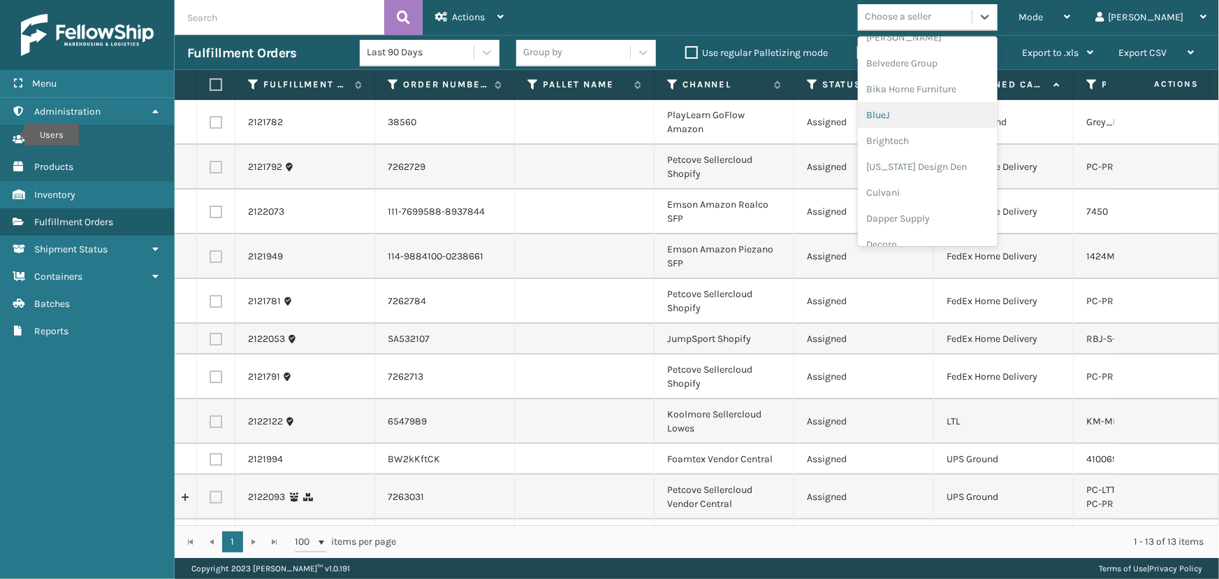
scroll to position [190, 0]
click at [950, 176] on div "Emson" at bounding box center [928, 172] width 140 height 26
